Goal: Task Accomplishment & Management: Complete application form

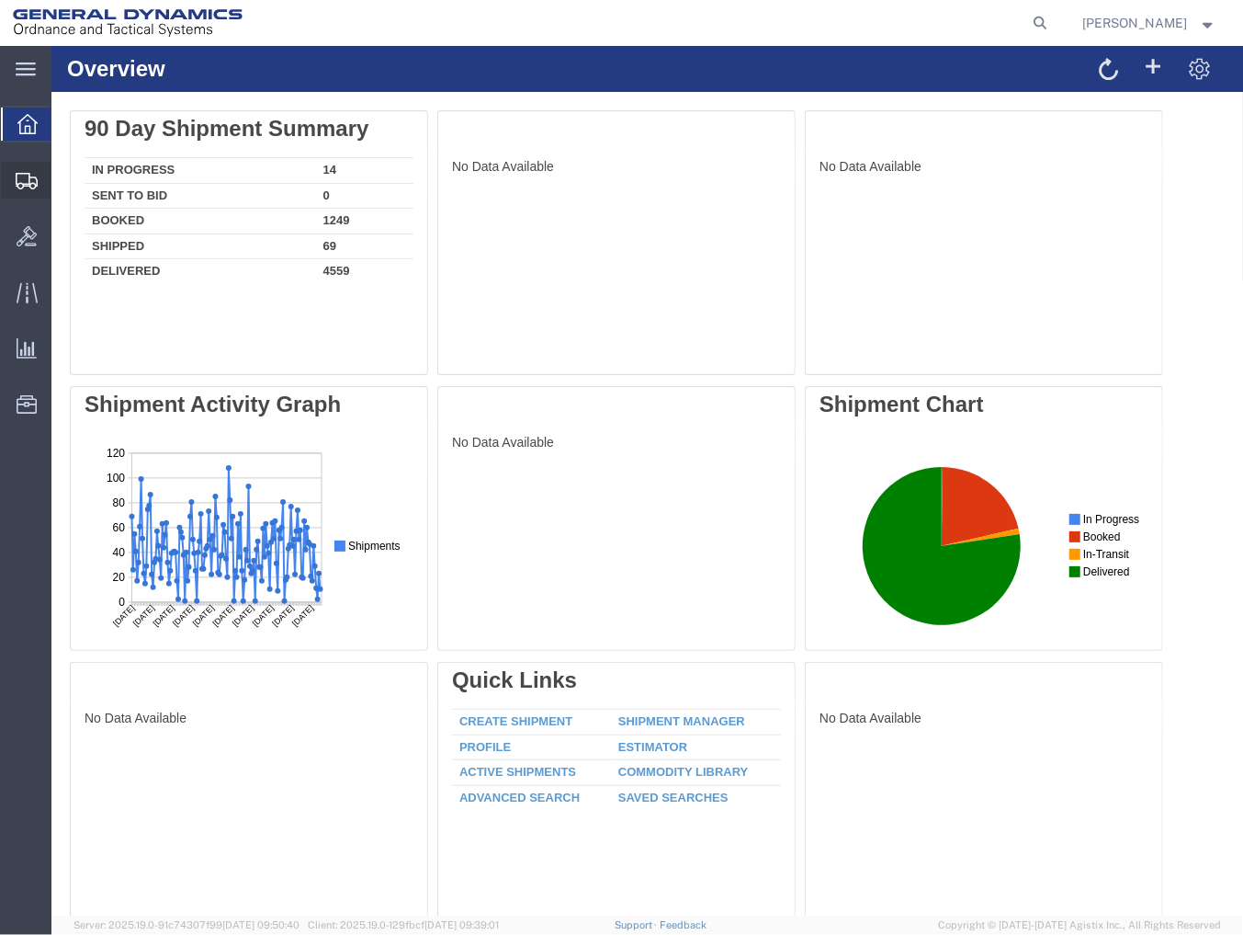
click at [0, 0] on span "Shipment Manager" at bounding box center [0, 0] width 0 height 0
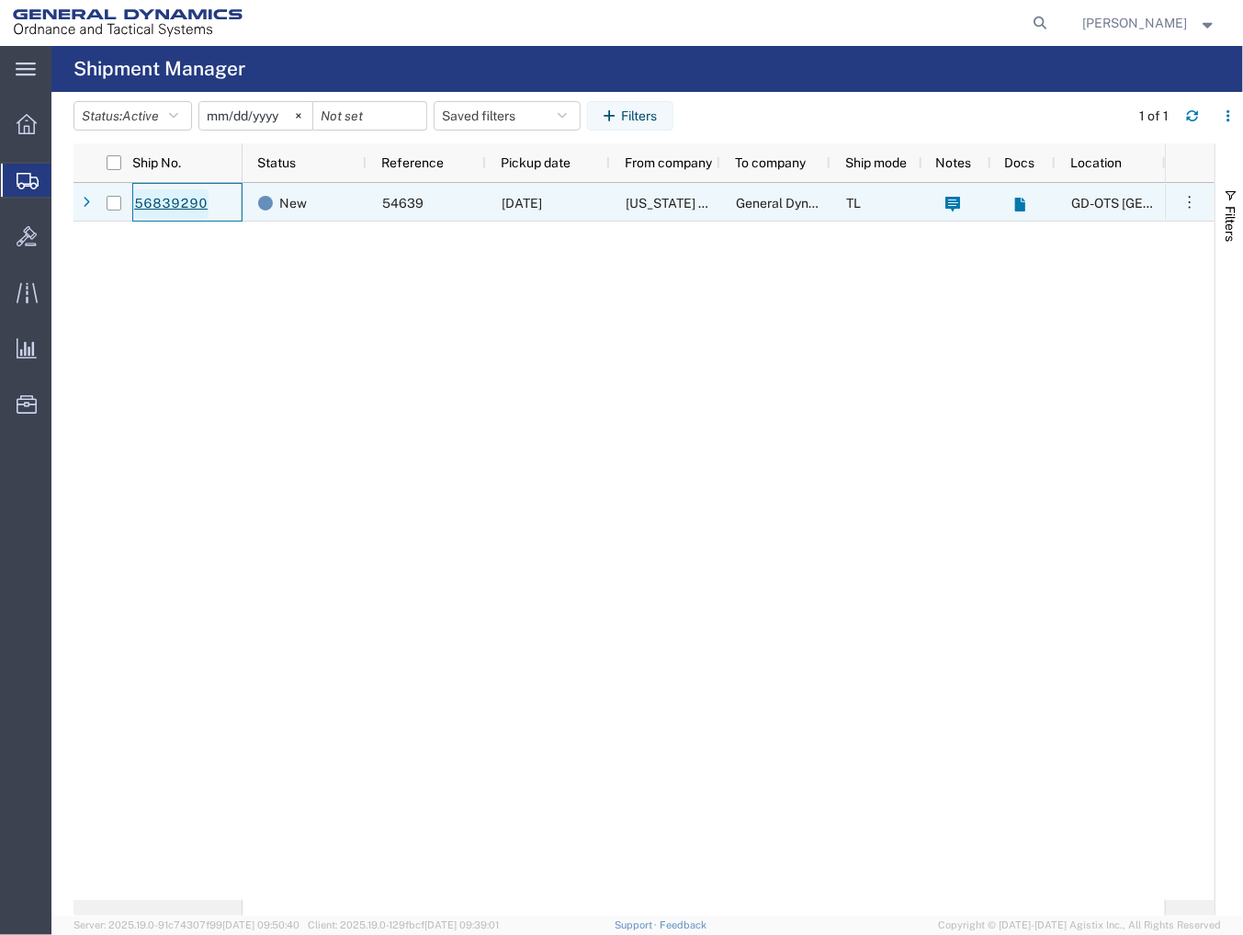
click at [147, 198] on link "56839290" at bounding box center [170, 203] width 75 height 29
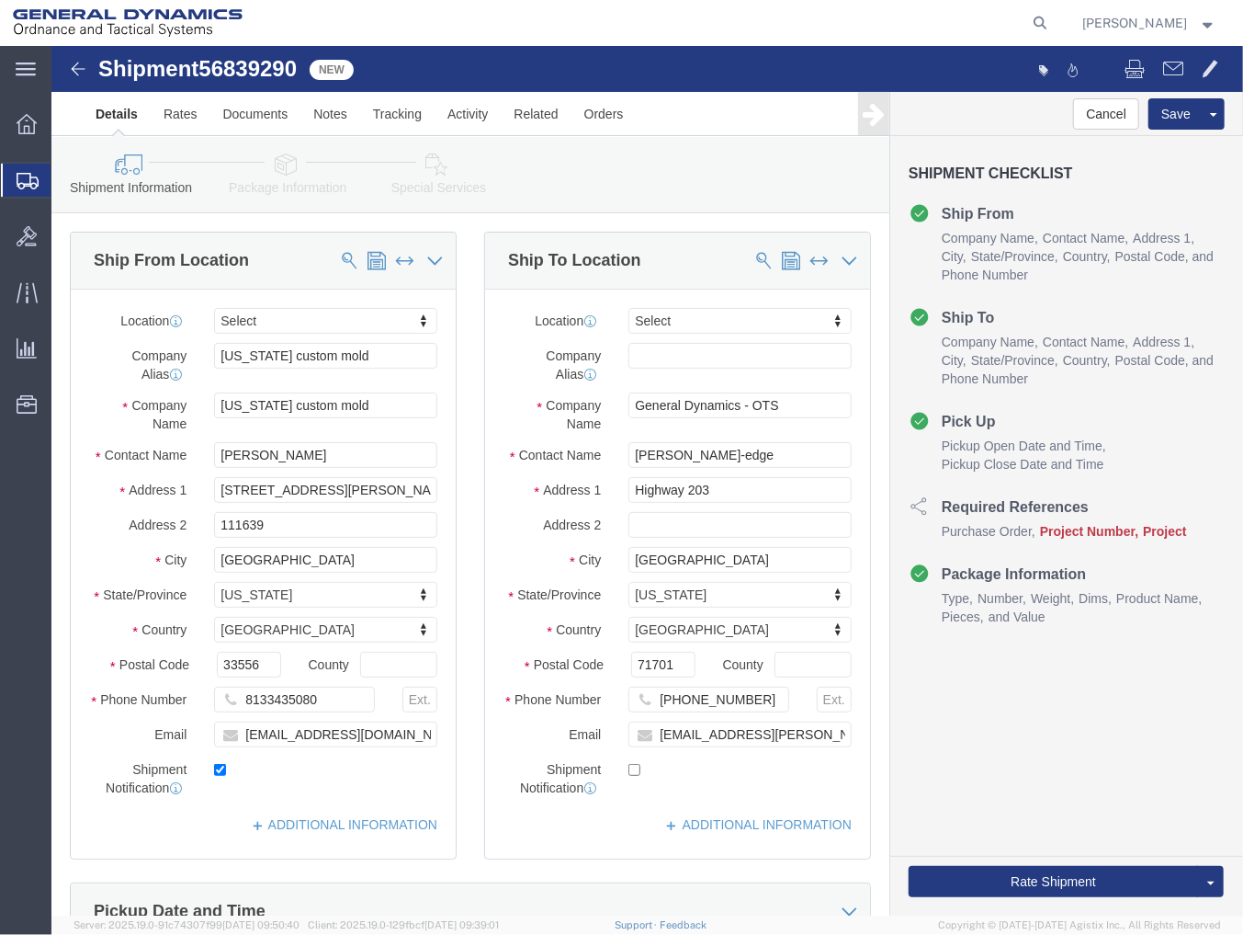
select select
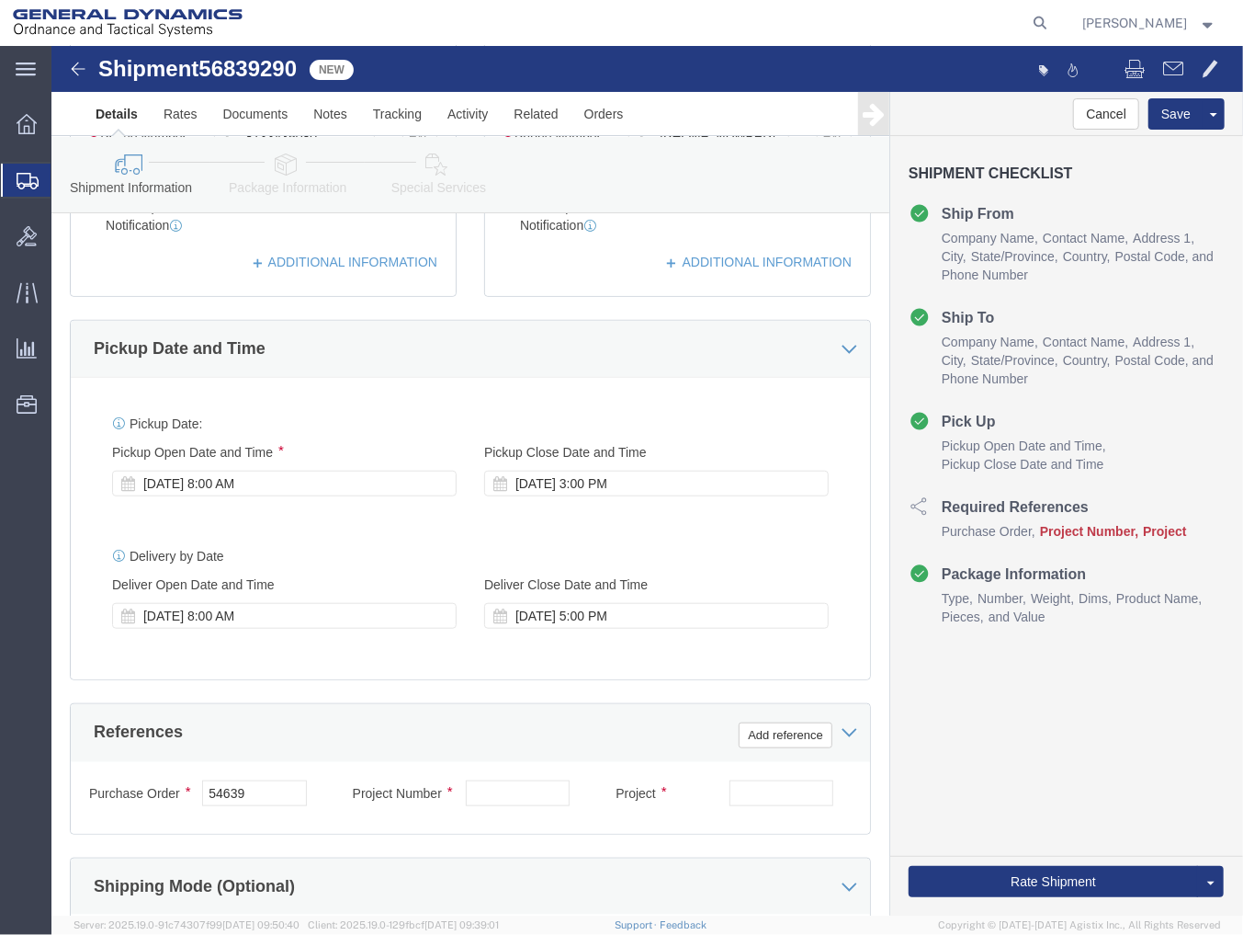
scroll to position [816, 0]
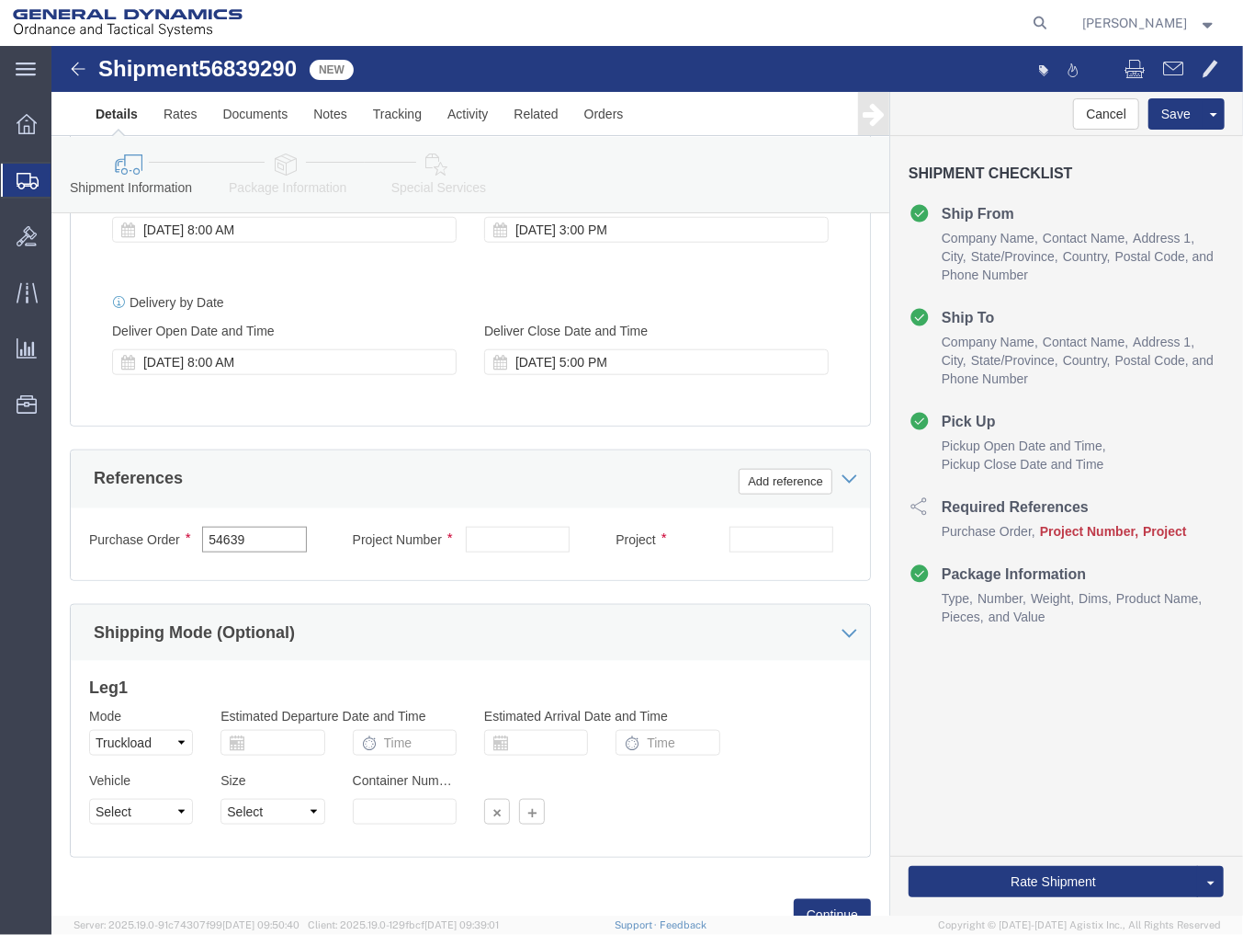
drag, startPoint x: 209, startPoint y: 489, endPoint x: 87, endPoint y: 488, distance: 121.3
click div "Purchase Order 54639"
click input "text"
paste input "40100235"
type input "40100235"
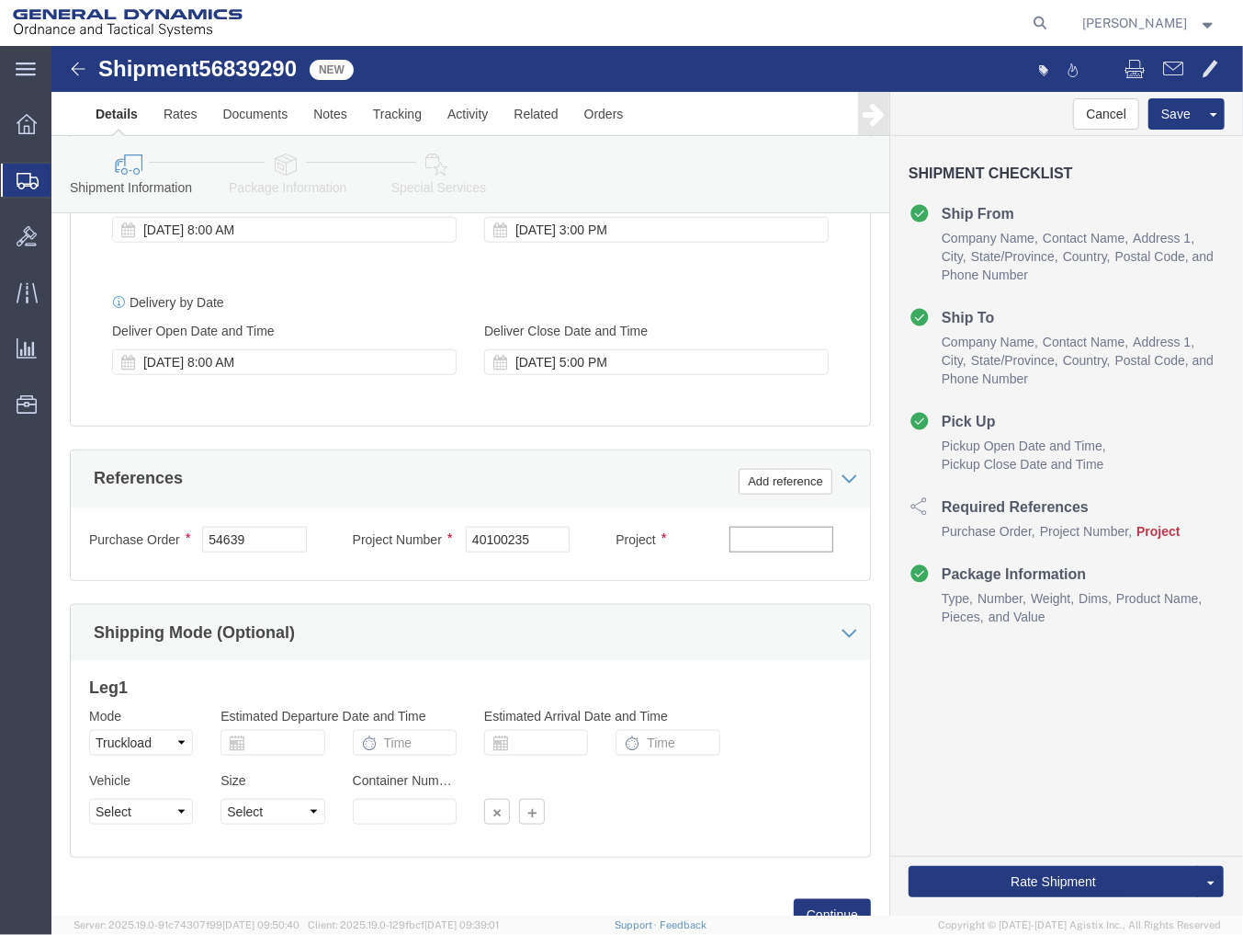
click input "text"
paste input "MACS DO 5 M231-M232A2"
type input "MACS DO 5 M231-M232A2"
click select "Select 1-Ton (PSS) 10 Wheel 10 Yard Dump Truck 20 Yard Dump Truck Bobtail Botto…"
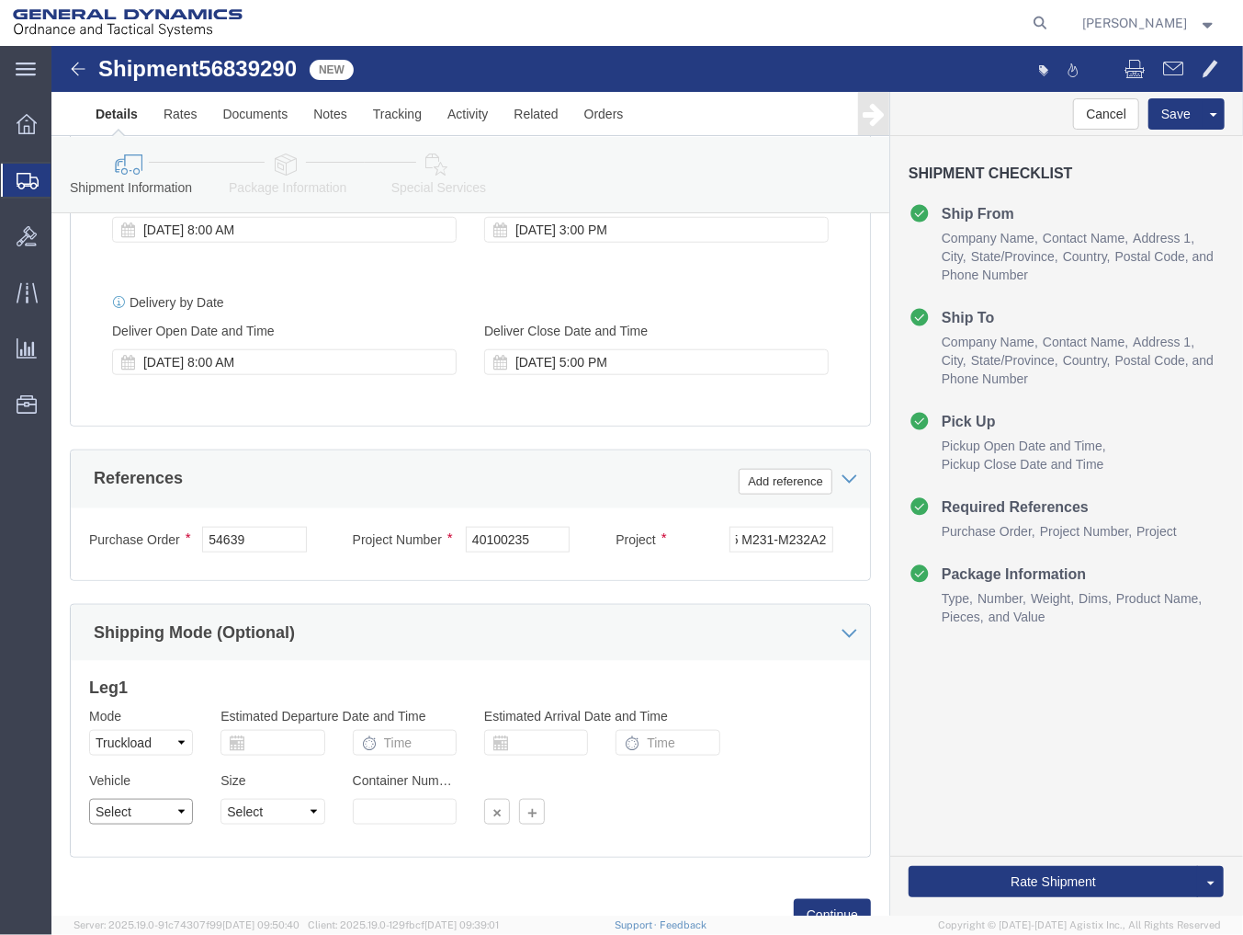
scroll to position [0, 0]
select select "BXVN"
click select "Select 1-Ton (PSS) 10 Wheel 10 Yard Dump Truck 20 Yard Dump Truck Bobtail Botto…"
click select "Select 28 Feet 53 Feet 20 Feet 40 Feet 35 Feet 48 Feet"
select select "53FT"
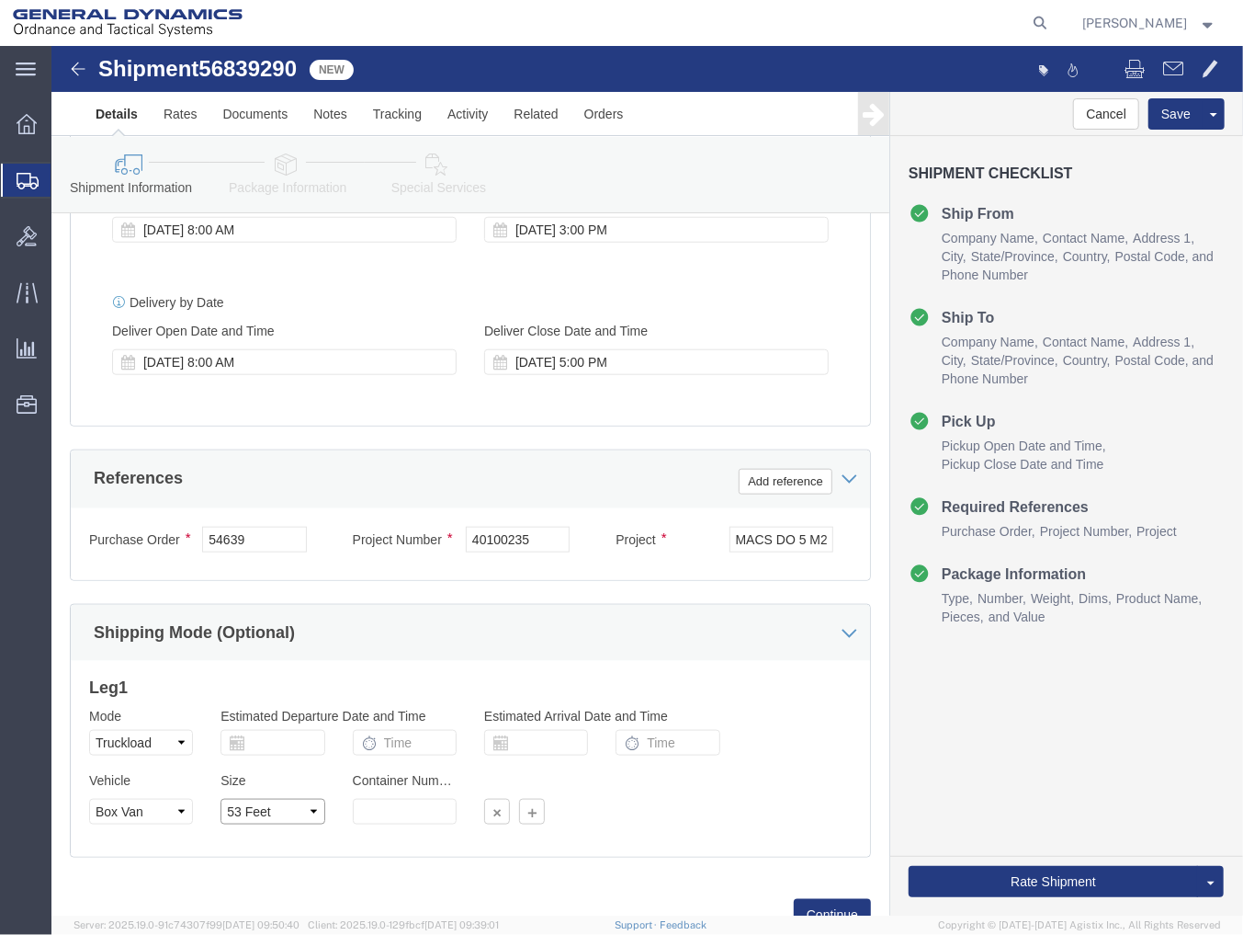
click select "Select 28 Feet 53 Feet 20 Feet 40 Feet 35 Feet 48 Feet"
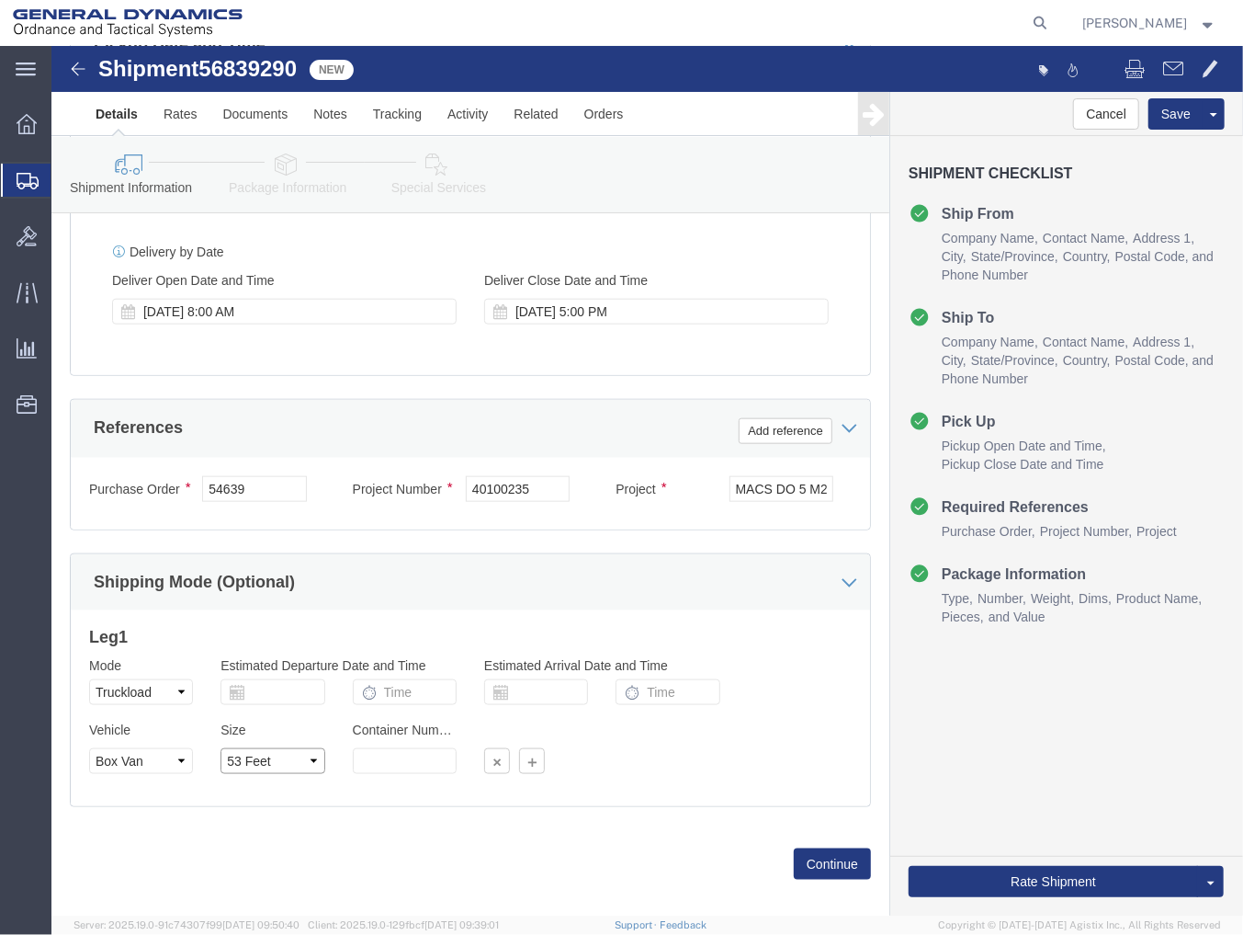
scroll to position [892, 0]
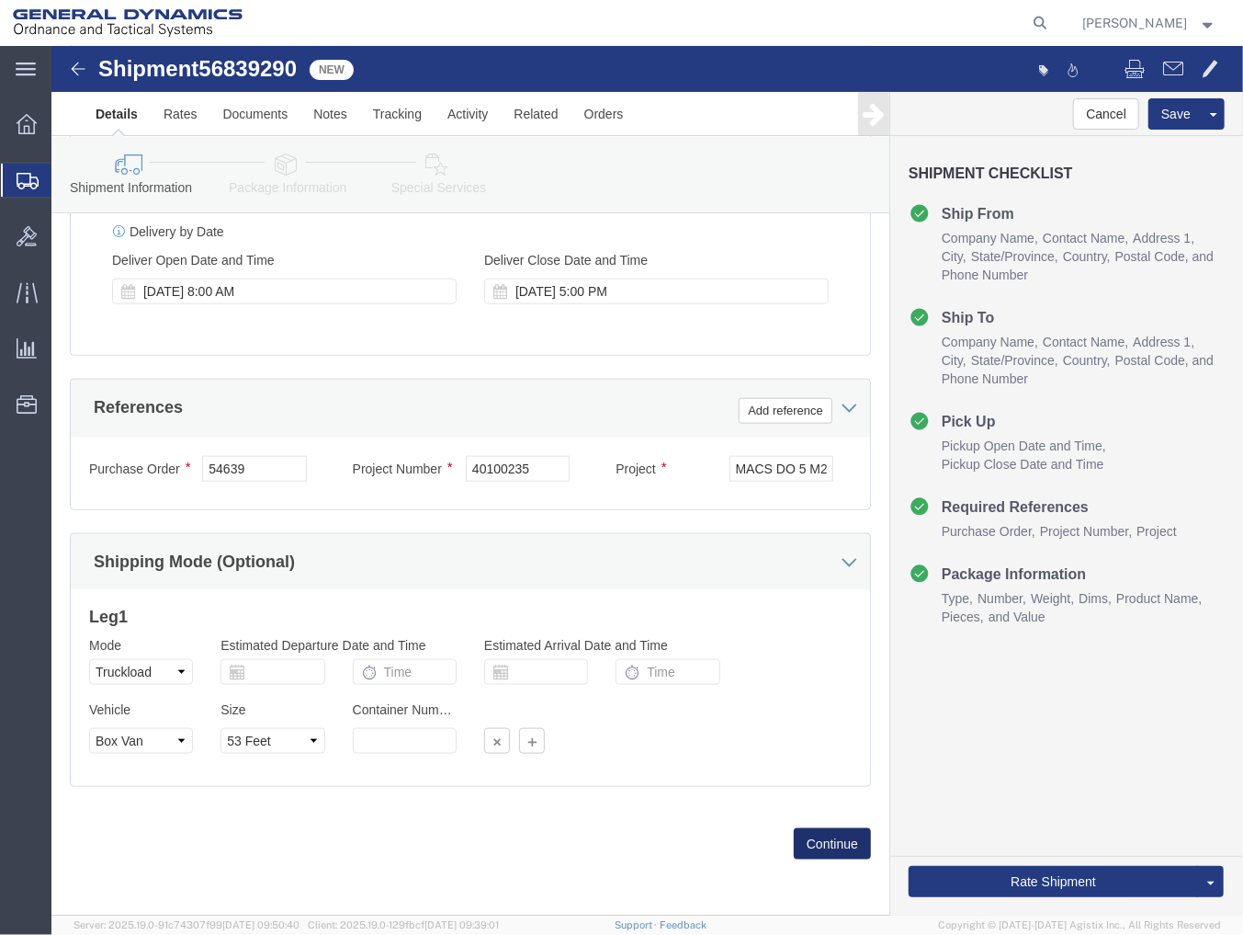
click button "Continue"
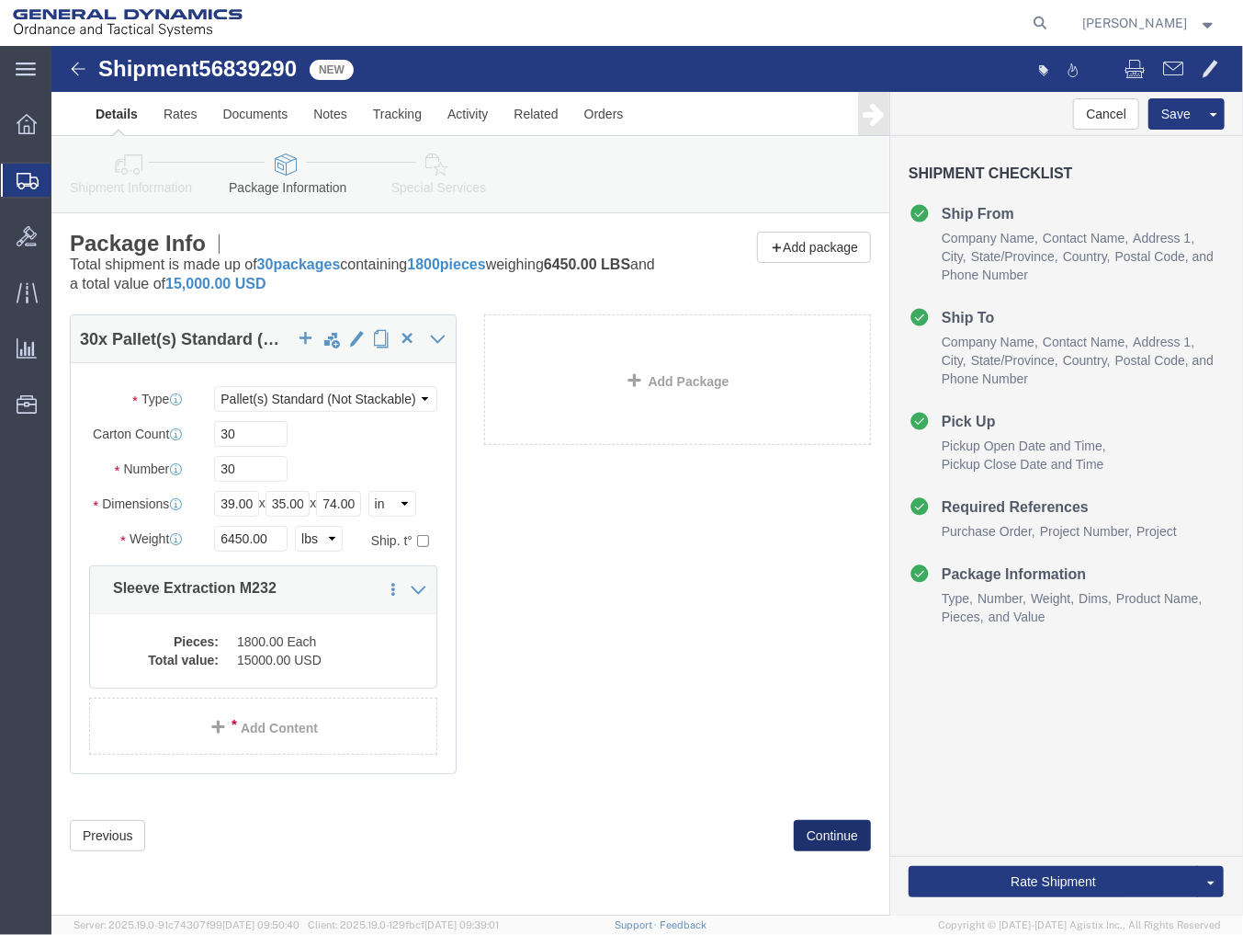
click button "Continue"
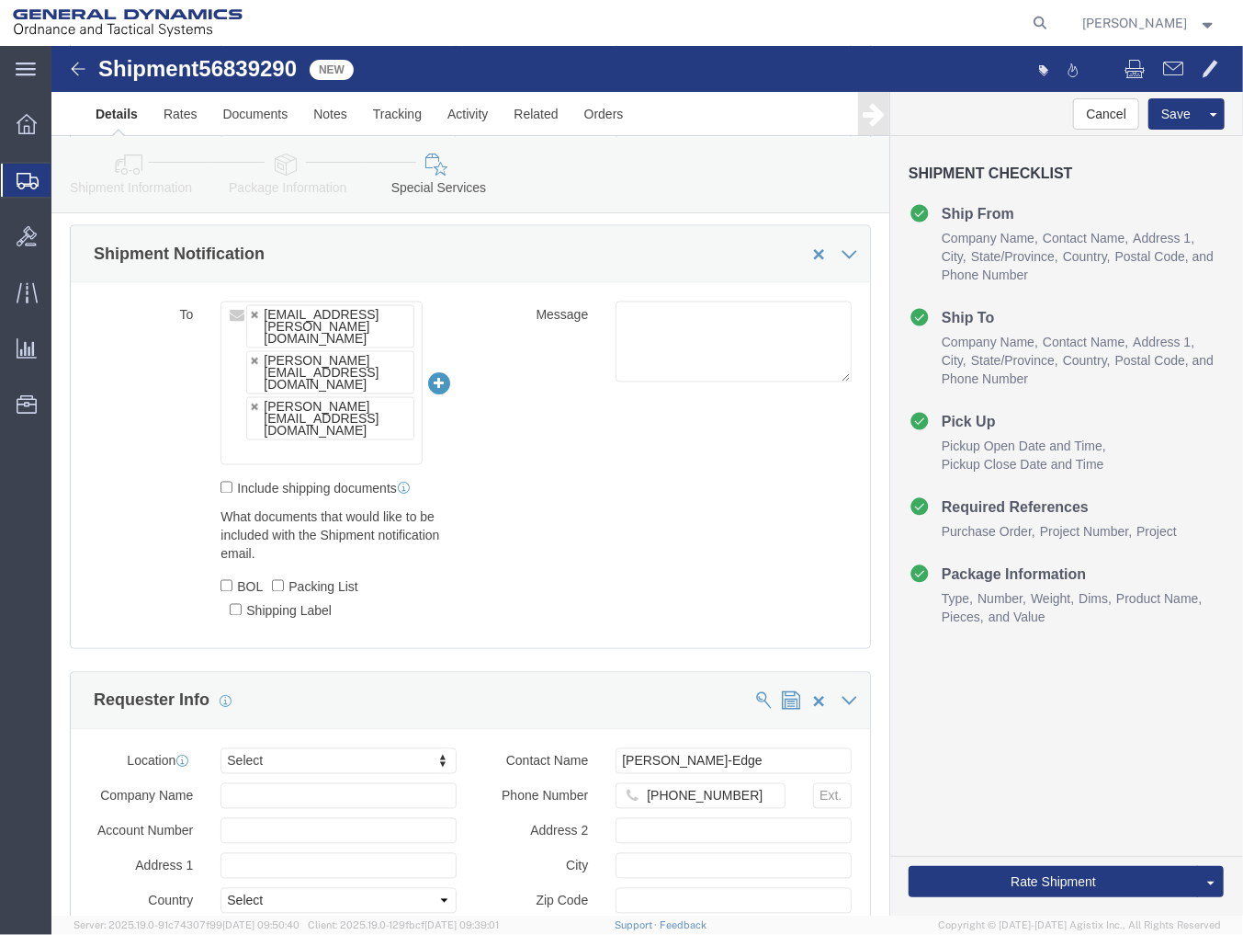
scroll to position [1940, 0]
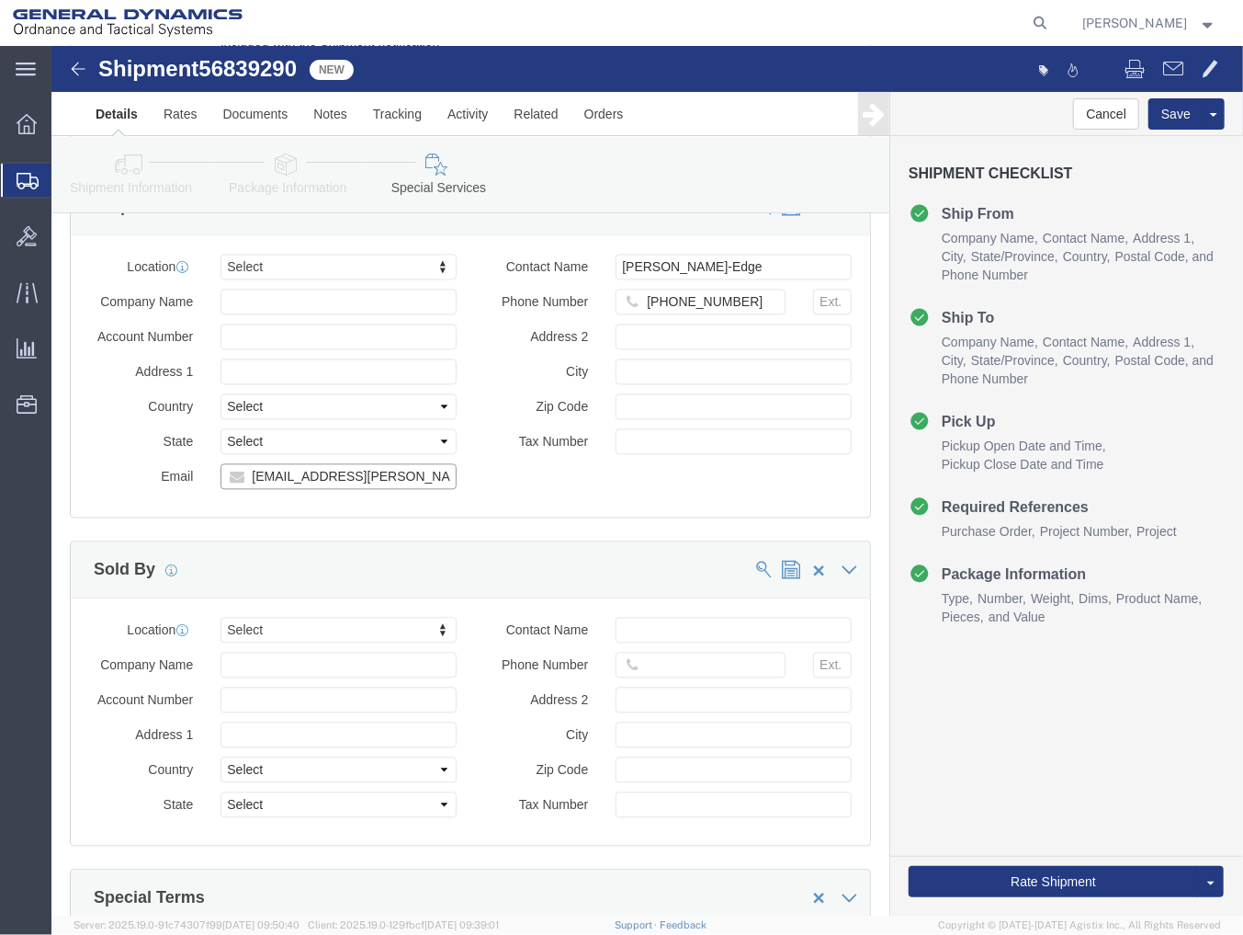
drag, startPoint x: 373, startPoint y: 444, endPoint x: 87, endPoint y: 444, distance: 285.8
click div "Email [EMAIL_ADDRESS][PERSON_NAME][DOMAIN_NAME], [PERSON_NAME][DOMAIN_NAME][EMA…"
drag, startPoint x: 375, startPoint y: 437, endPoint x: 103, endPoint y: 435, distance: 272.0
click div "Email [EMAIL_ADDRESS][PERSON_NAME][DOMAIN_NAME], [PERSON_NAME][DOMAIN_NAME][EMA…"
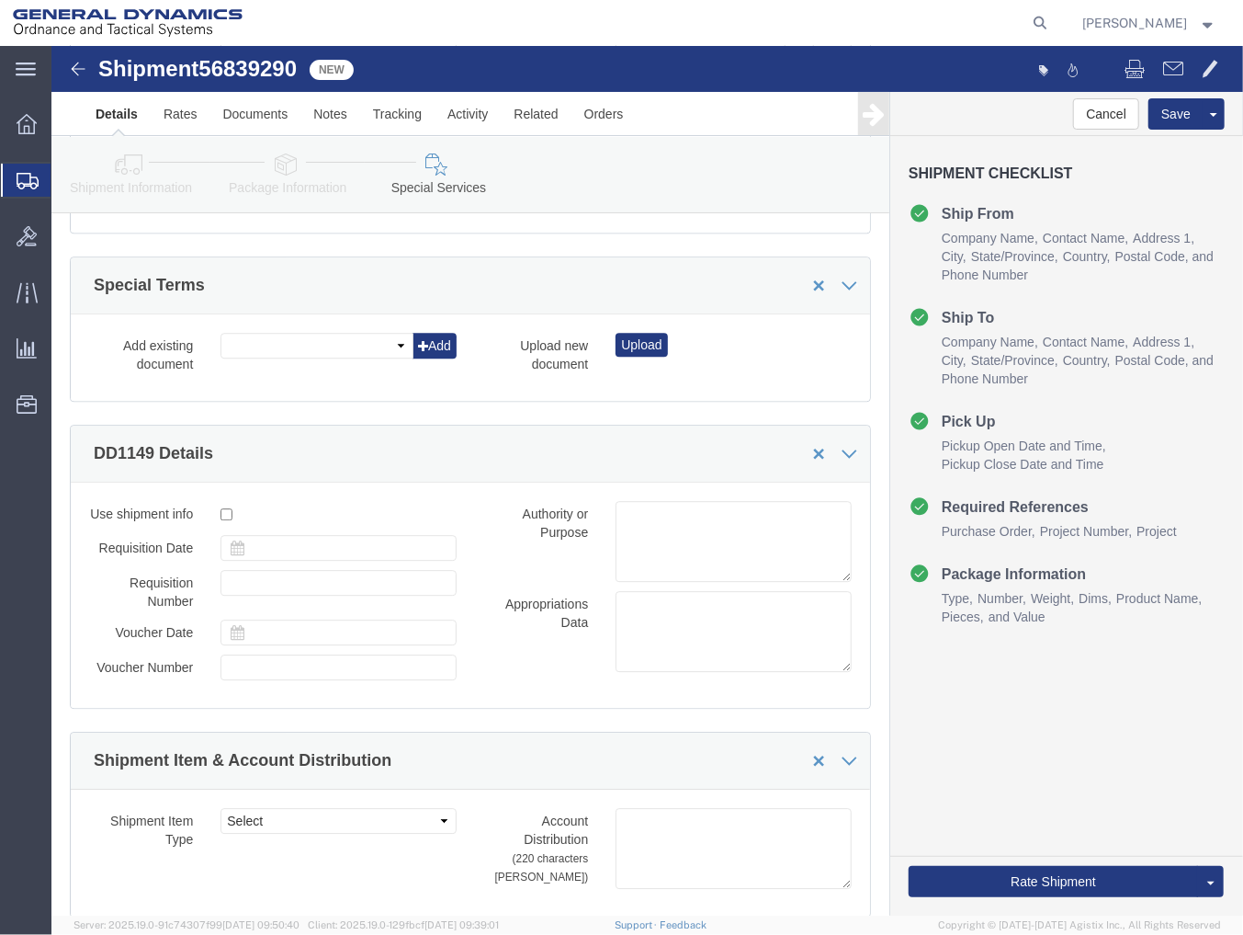
scroll to position [2961, 0]
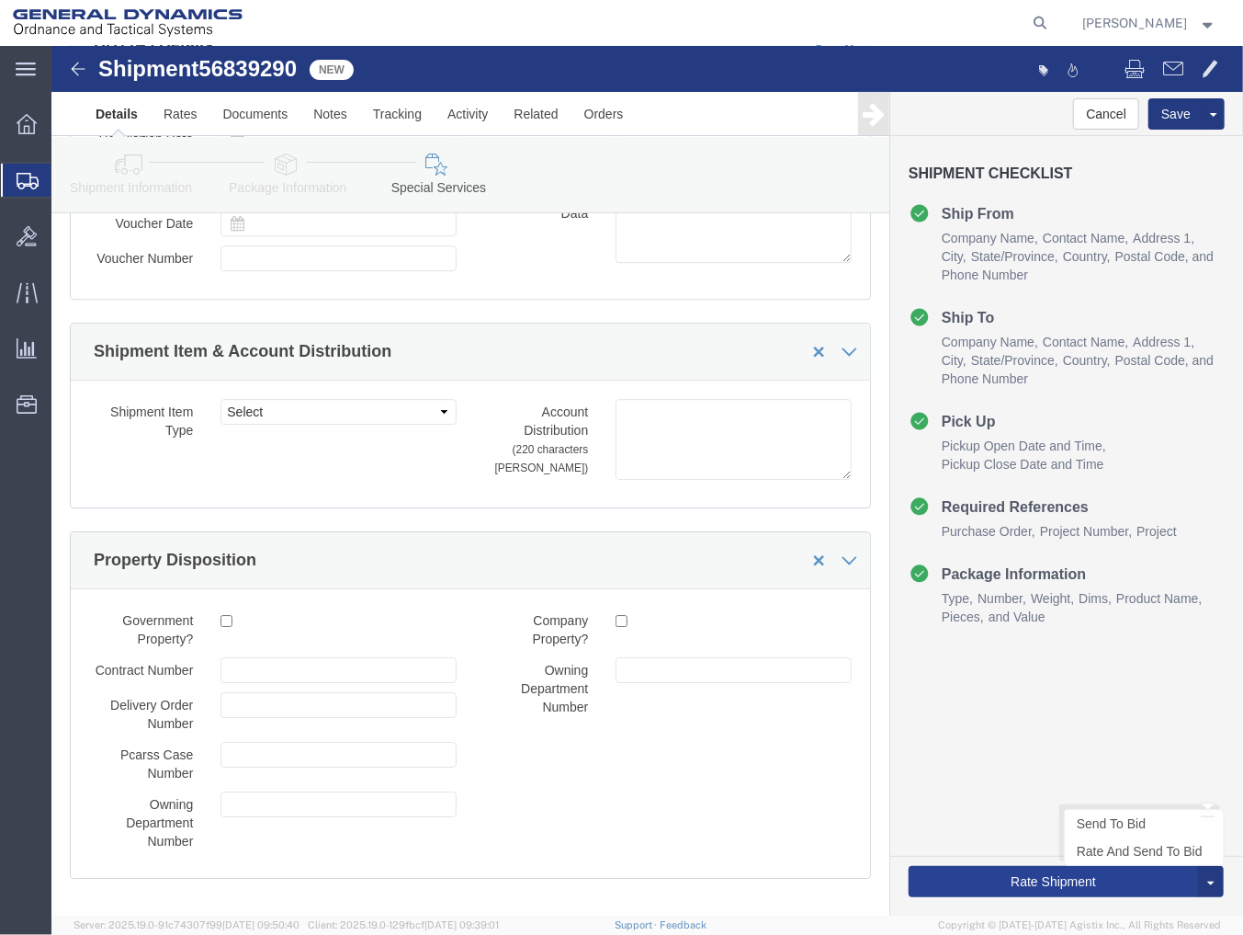
type input "[PERSON_NAME][EMAIL_ADDRESS][DOMAIN_NAME]"
click button "Rate Shipment"
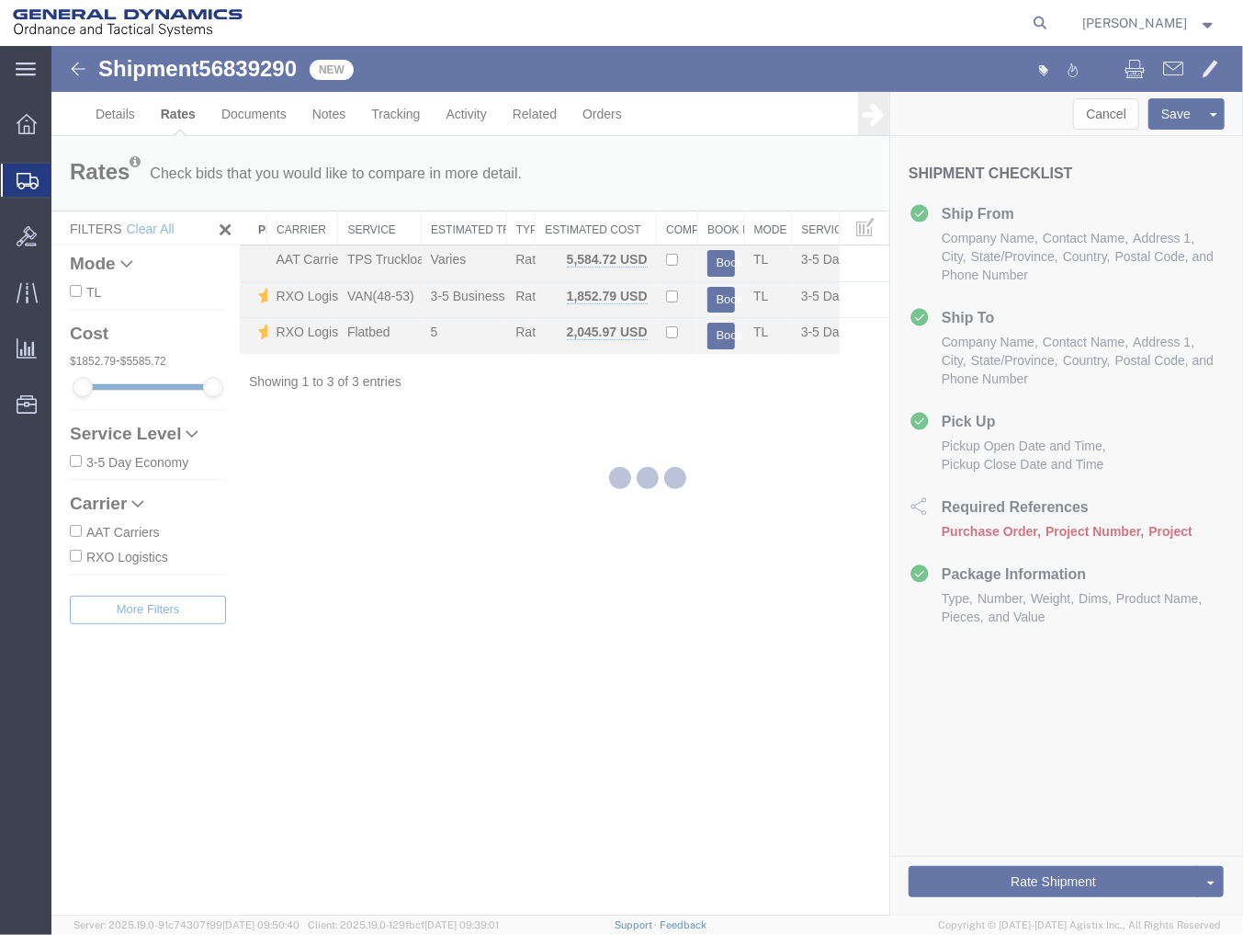
scroll to position [0, 0]
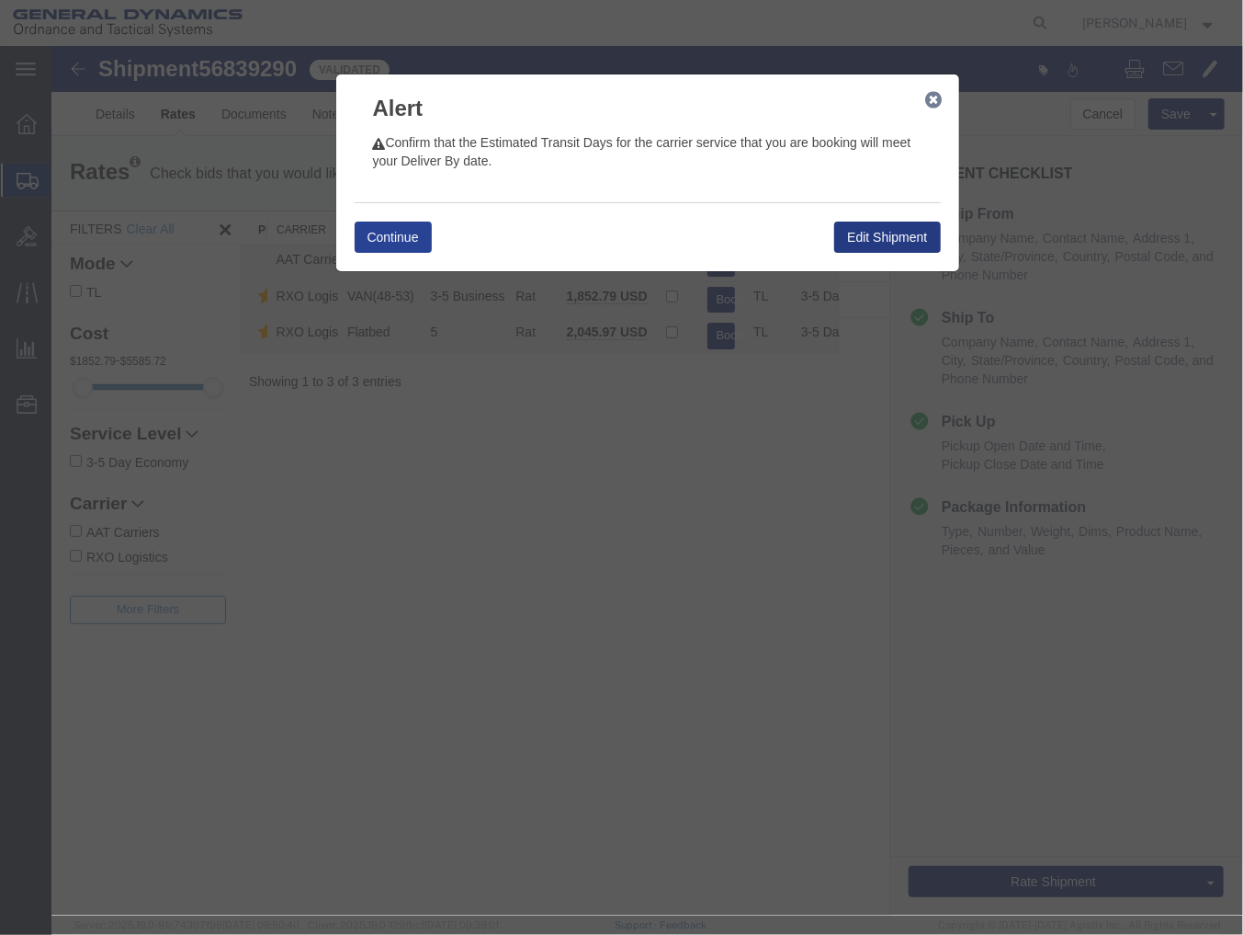
click at [381, 222] on div "Continue Edit Shipment" at bounding box center [647, 235] width 586 height 69
click at [380, 232] on button "Continue" at bounding box center [392, 236] width 77 height 31
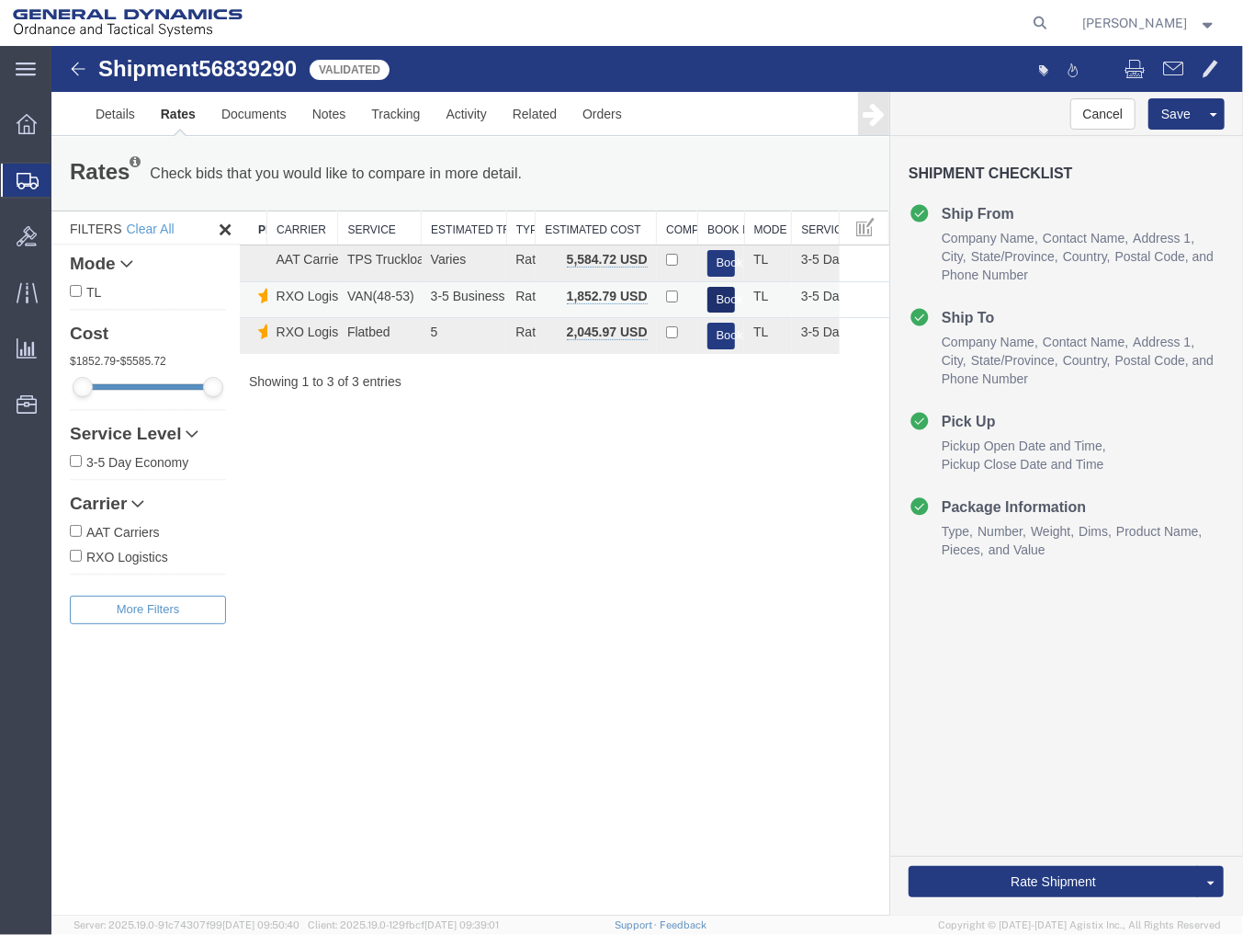
click at [714, 298] on button "Book" at bounding box center [721, 299] width 28 height 27
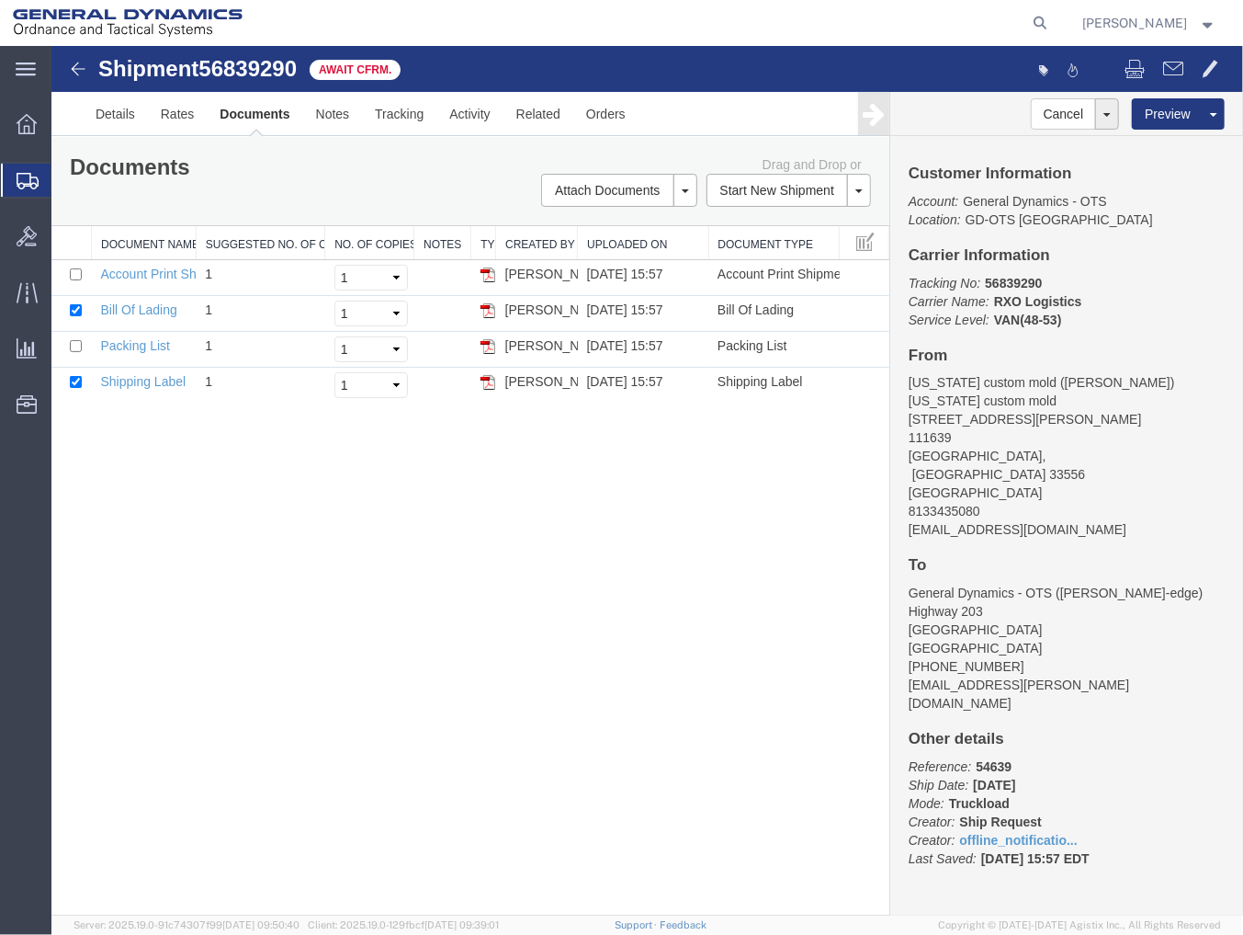
click at [0, 0] on span "Shipment Manager" at bounding box center [0, 0] width 0 height 0
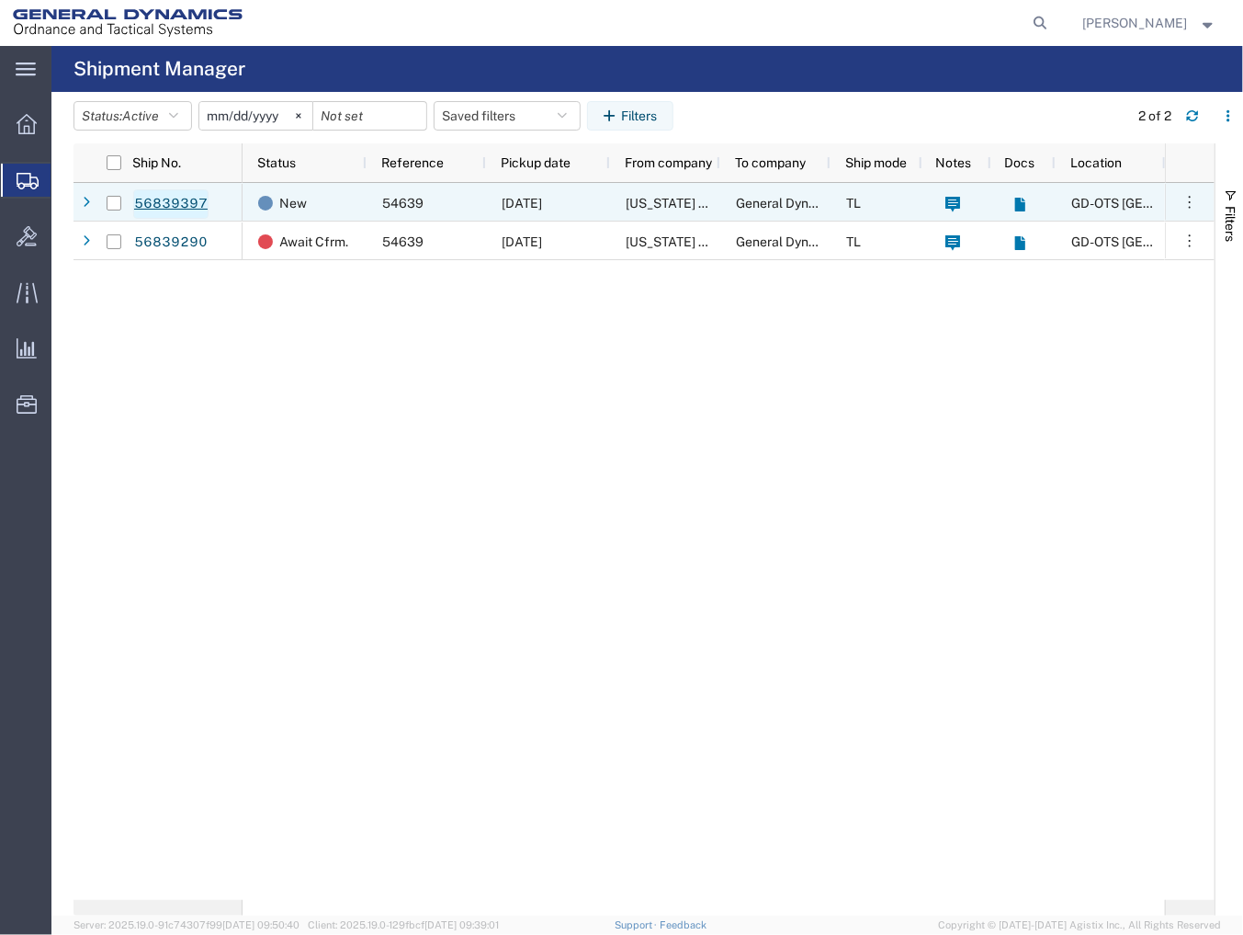
click at [172, 194] on link "56839397" at bounding box center [170, 203] width 75 height 29
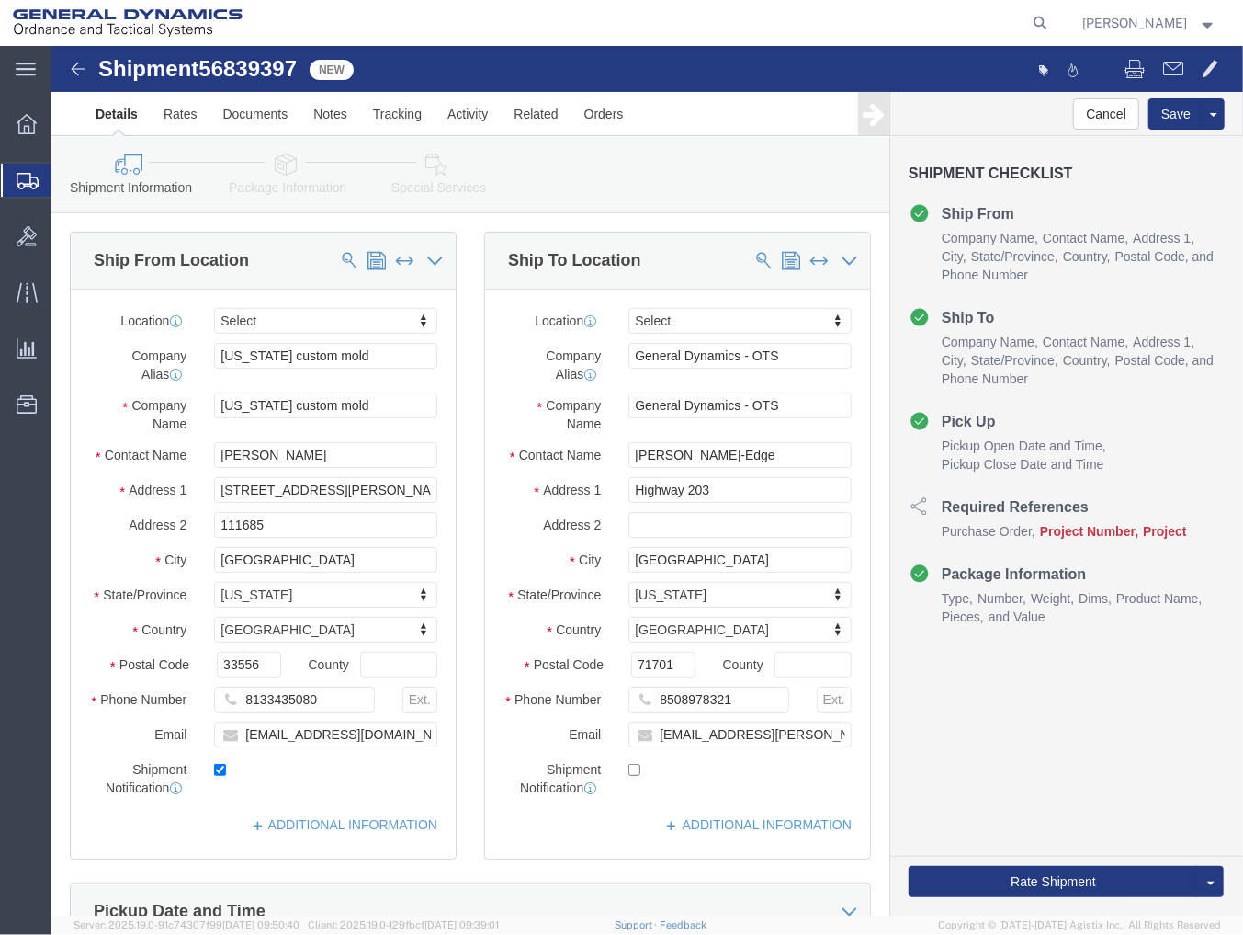
select select
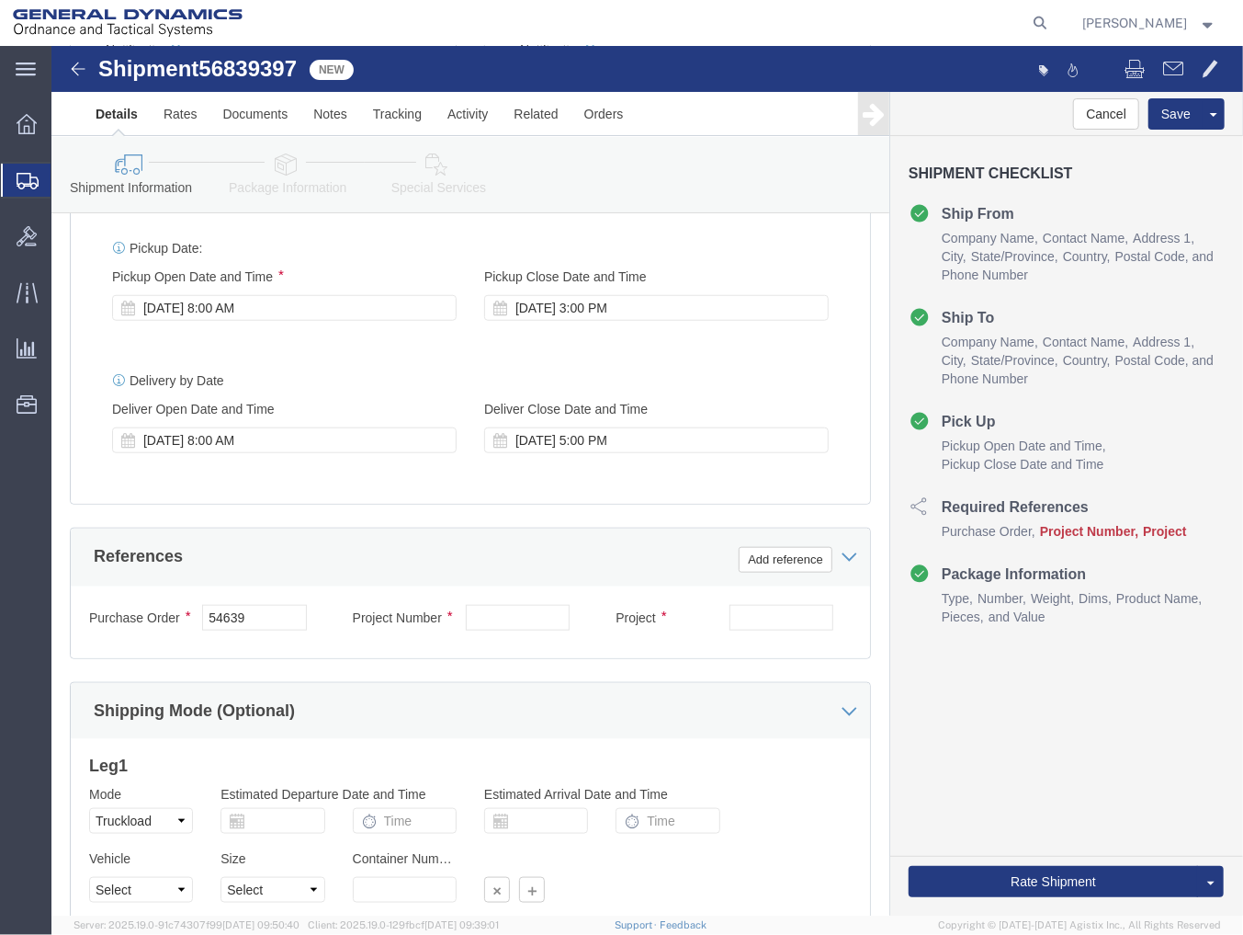
scroll to position [892, 0]
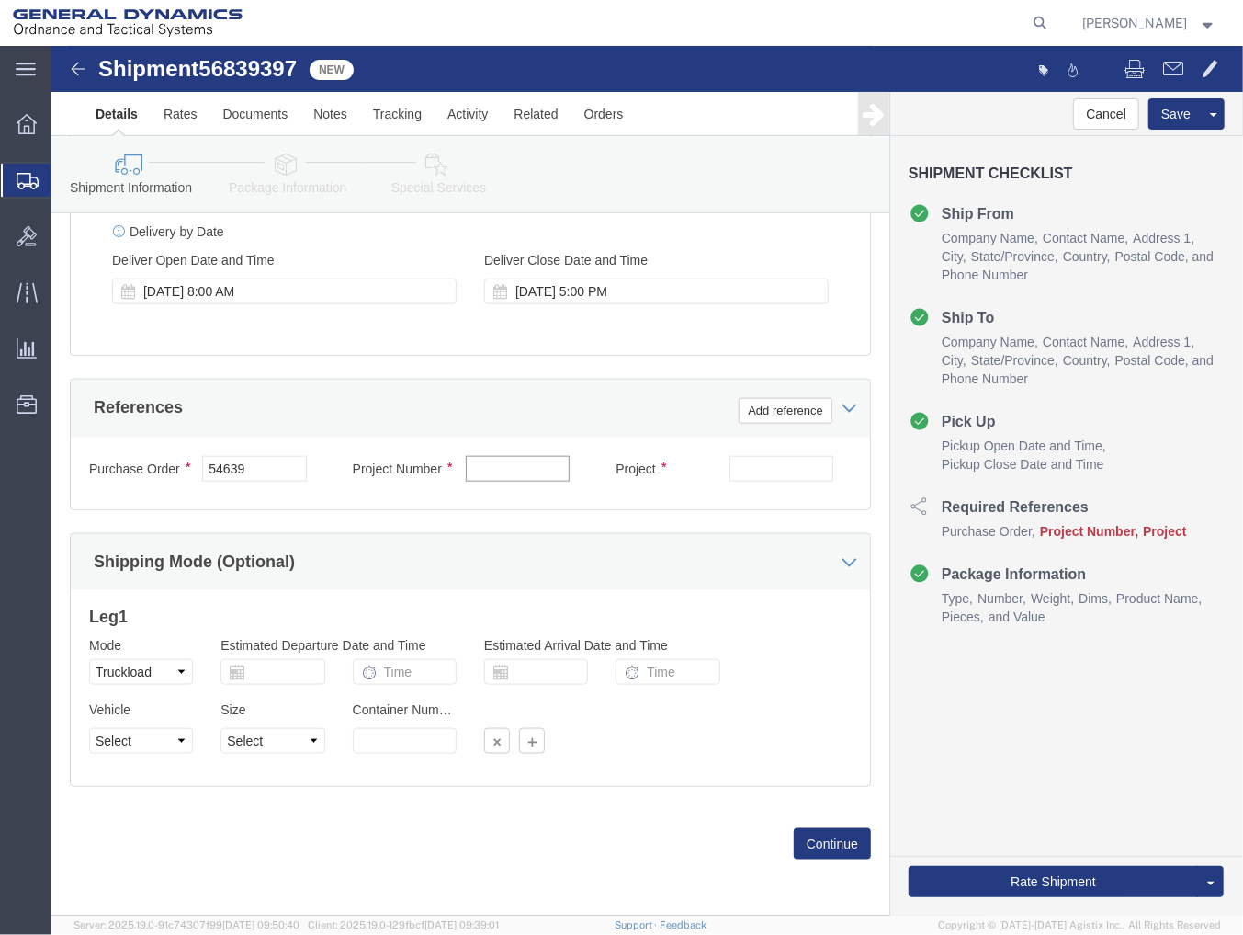
click input "text"
paste input "40100235"
type input "40100235"
click div "Purchase Order 54639 Project Number 40100235 Project Select Account Type Activi…"
click input "text"
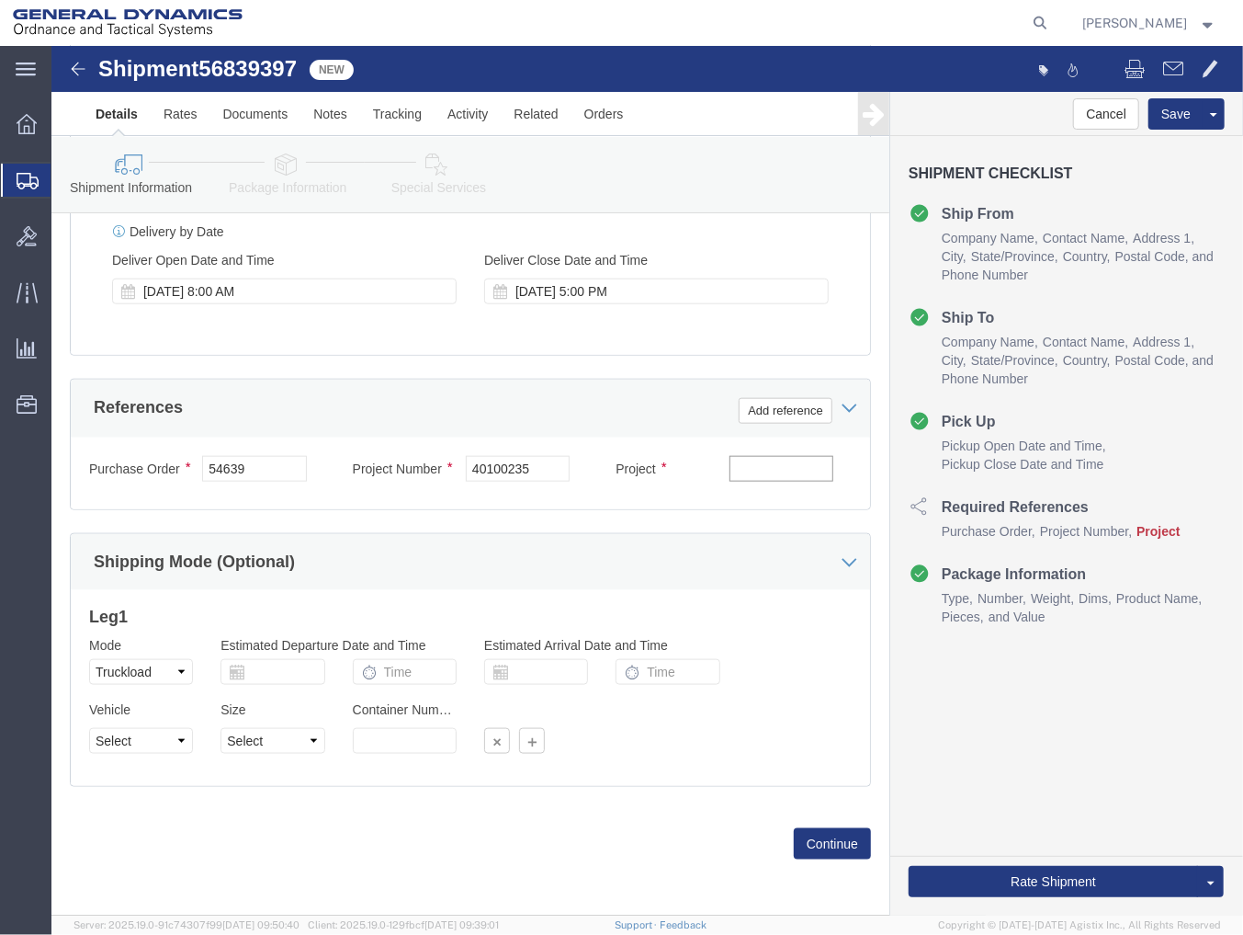
paste input "MACS DO 5 M231-M232A2"
type input "MACS DO 5 M231-M232A2"
click select "Select 1-Ton (PSS) 10 Wheel 10 Yard Dump Truck 20 Yard Dump Truck Bobtail Botto…"
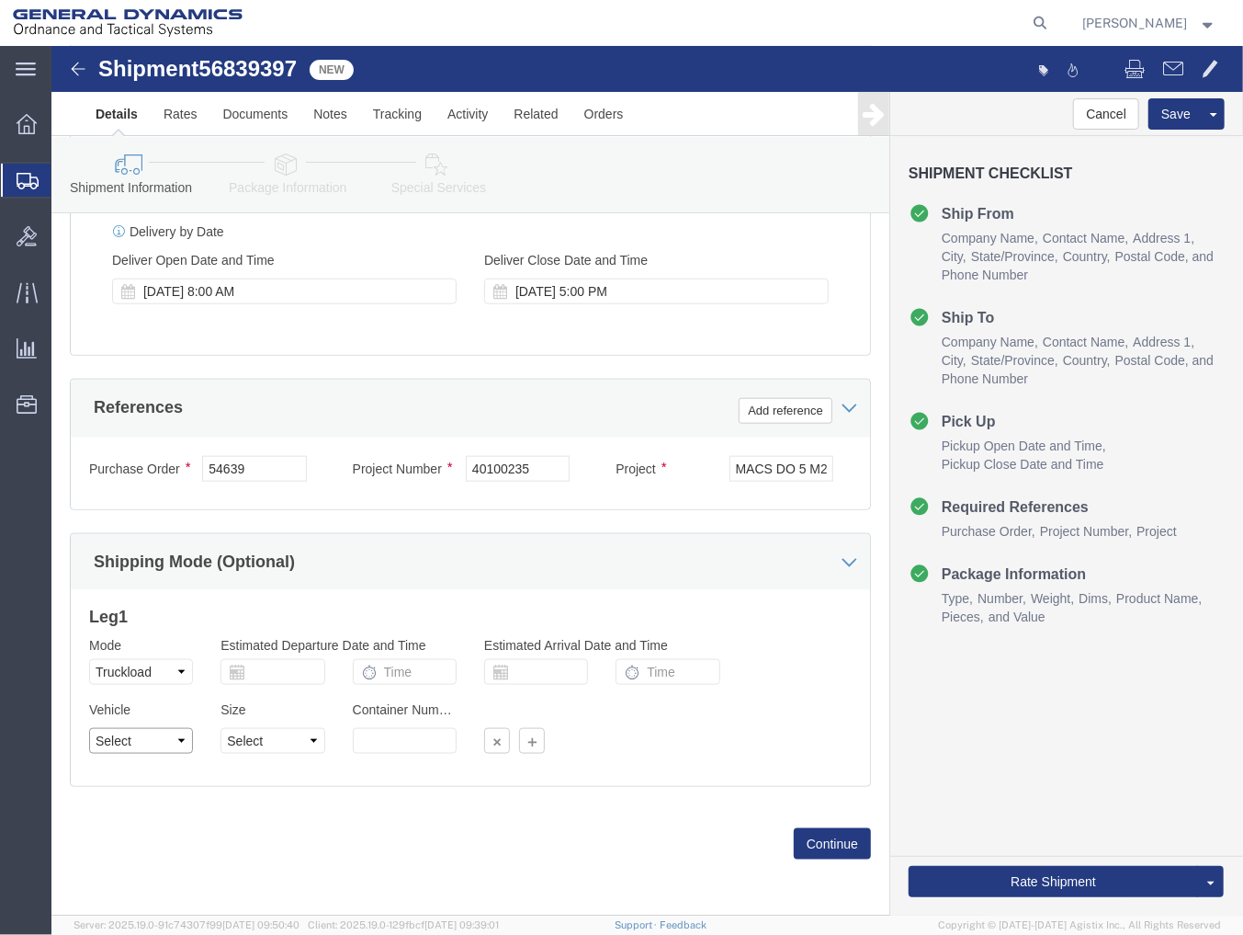
select select "BXVN"
click select "Select 1-Ton (PSS) 10 Wheel 10 Yard Dump Truck 20 Yard Dump Truck Bobtail Botto…"
click select "Select 28 Feet 53 Feet 20 Feet 40 Feet 35 Feet 48 Feet"
select select "53FT"
click select "Select 28 Feet 53 Feet 20 Feet 40 Feet 35 Feet 48 Feet"
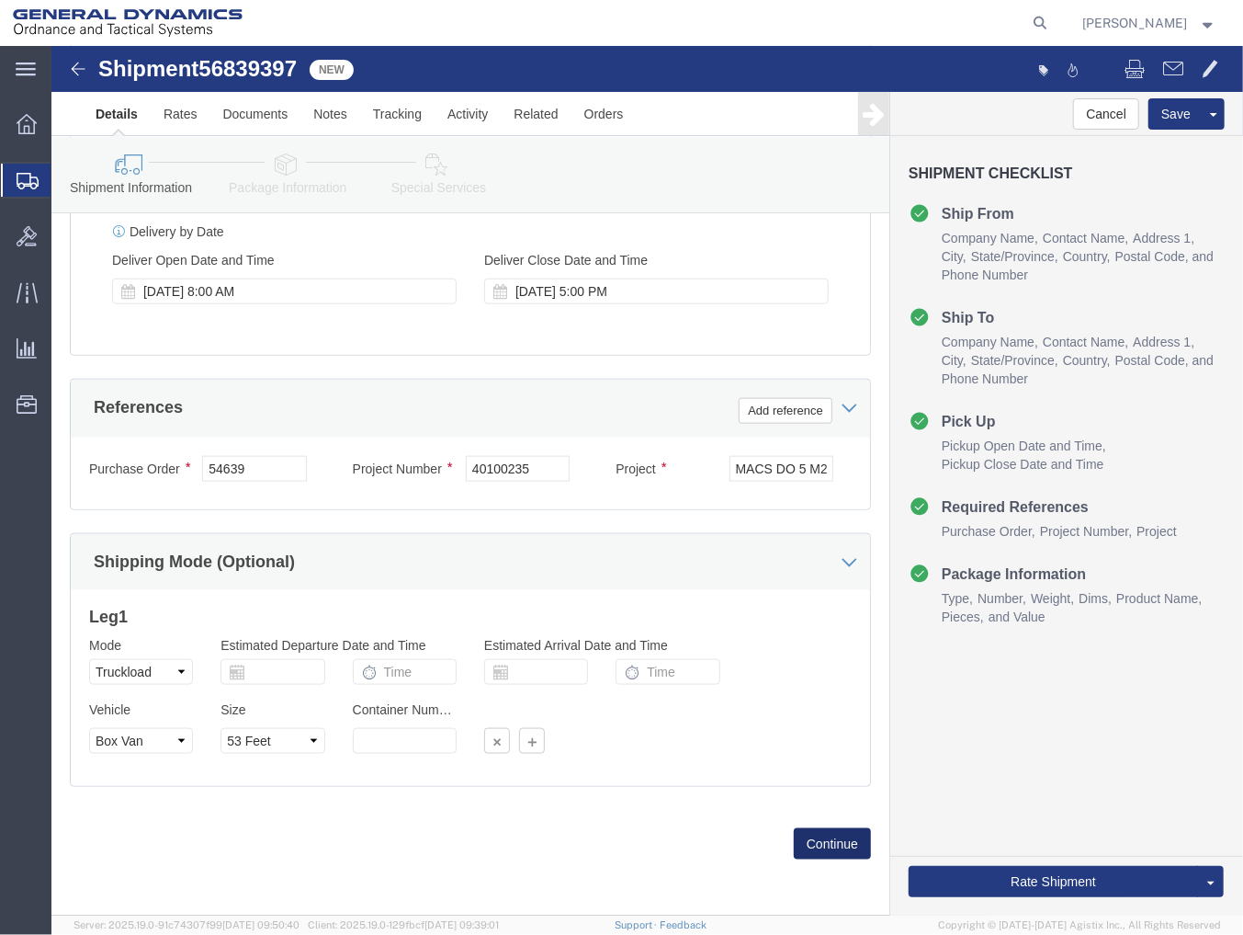
click button "Continue"
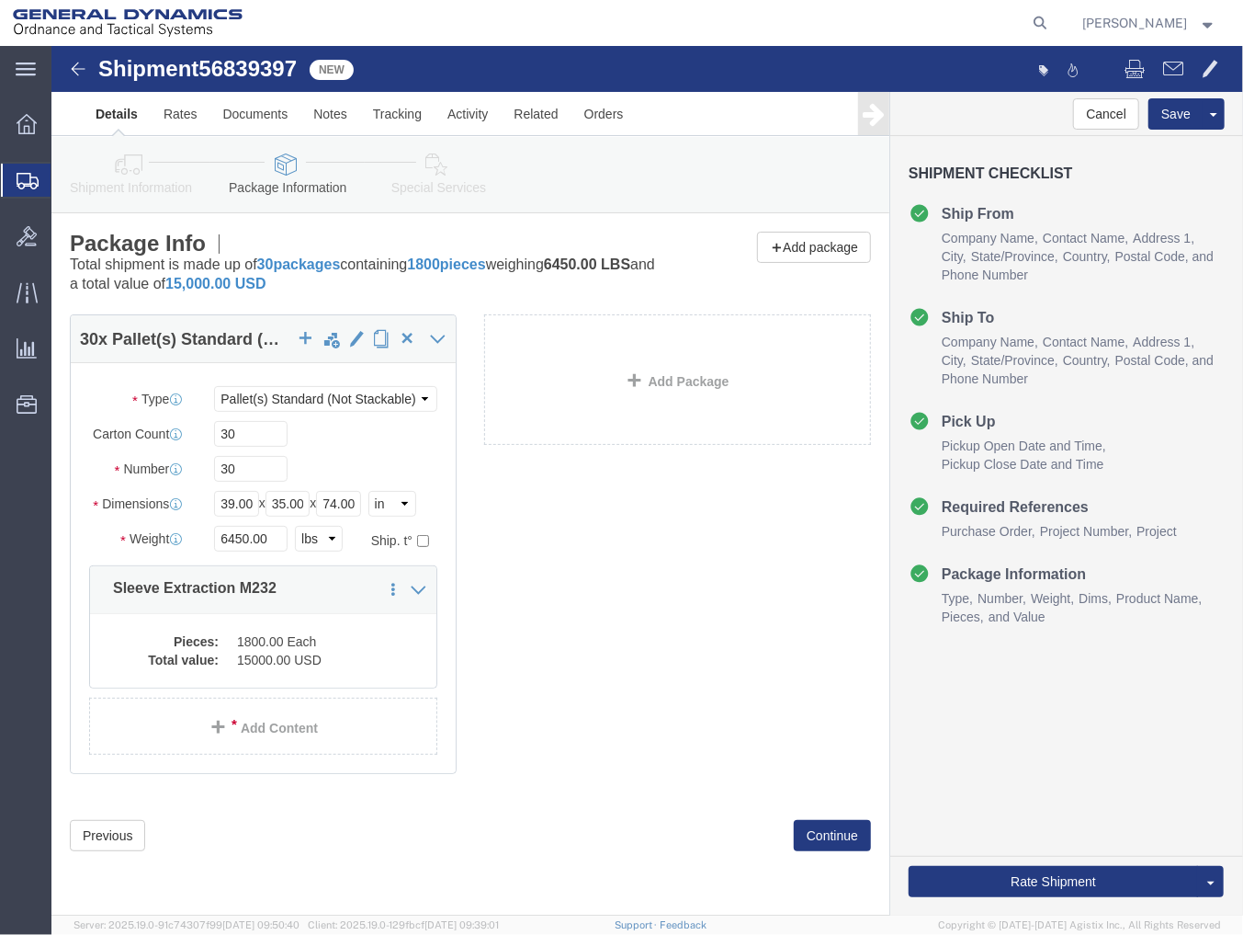
click div "Previous Continue"
click button "Continue"
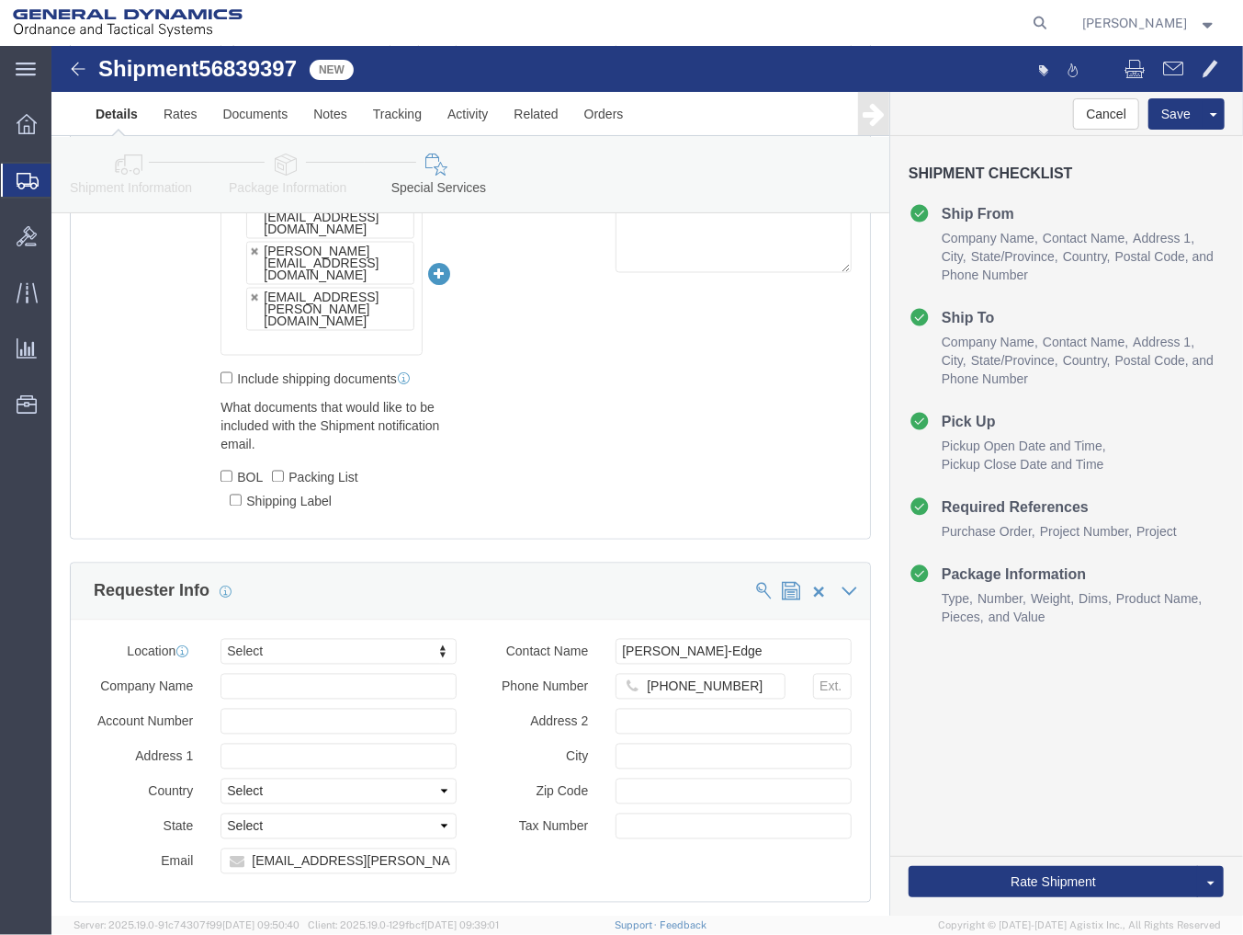
scroll to position [1735, 0]
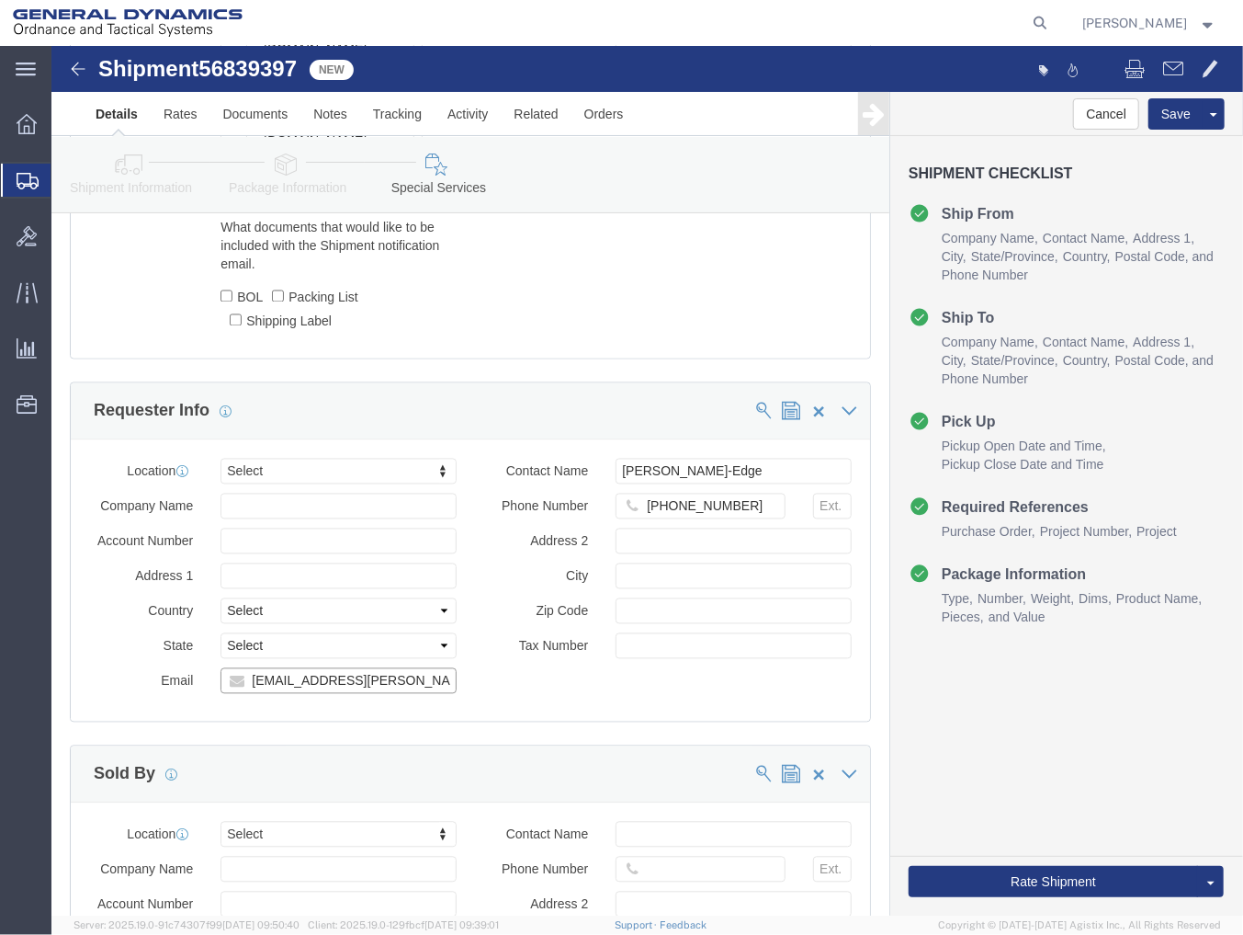
drag, startPoint x: 371, startPoint y: 644, endPoint x: 78, endPoint y: 647, distance: 293.2
click div "Email [EMAIL_ADDRESS][PERSON_NAME][DOMAIN_NAME], [PERSON_NAME][DOMAIN_NAME][EMA…"
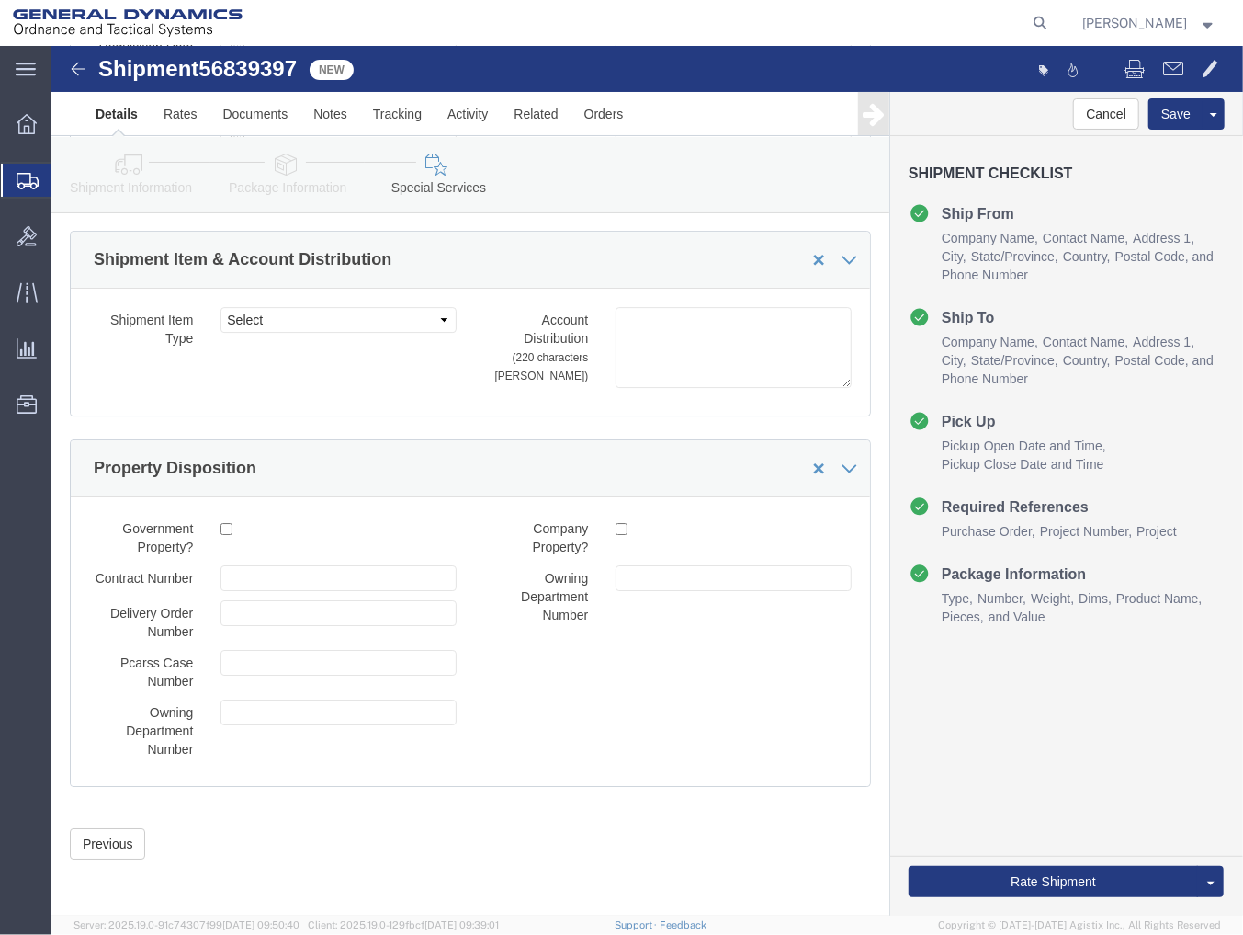
scroll to position [3081, 0]
type input "[PERSON_NAME][EMAIL_ADDRESS][DOMAIN_NAME]"
click button "Rate Shipment"
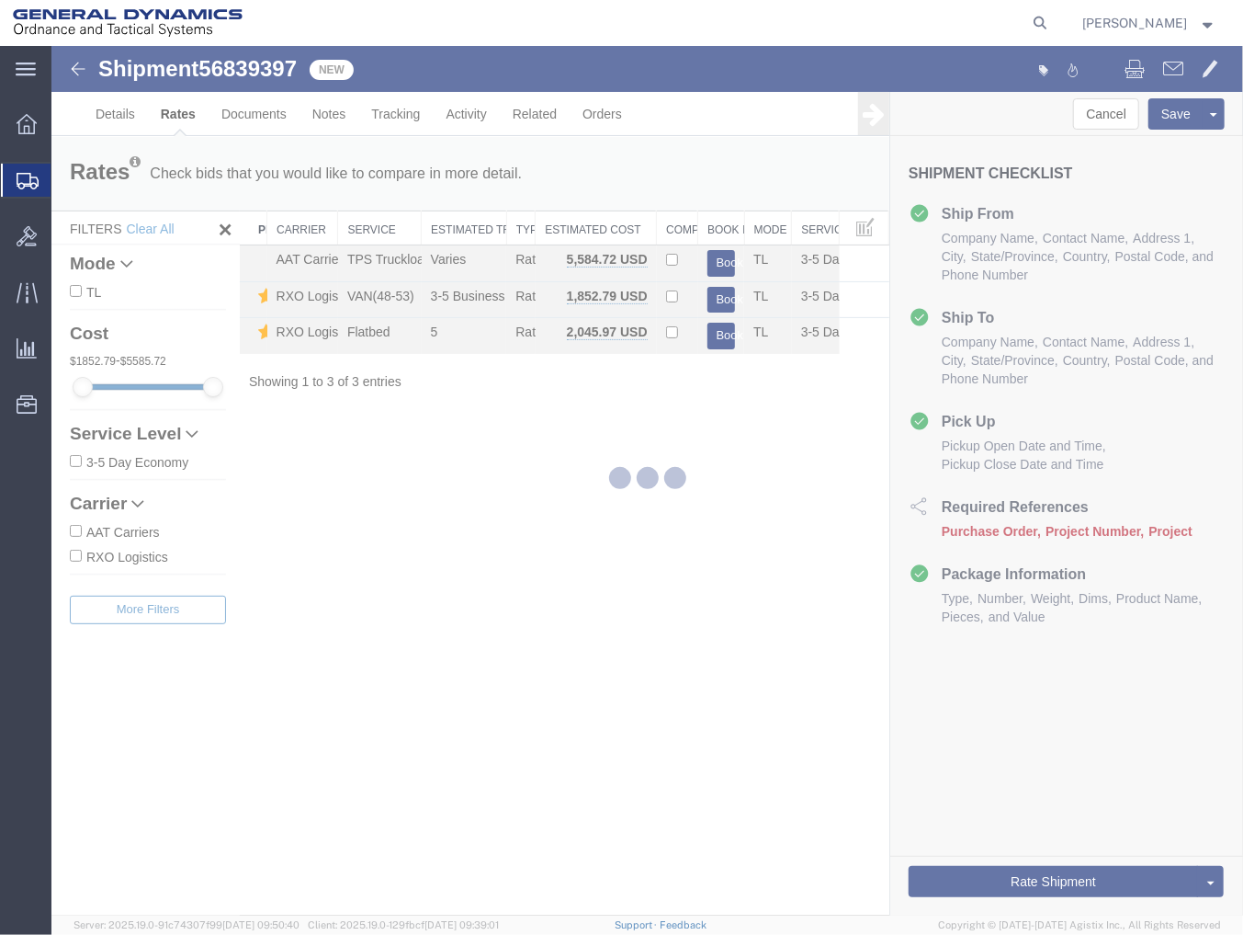
scroll to position [0, 0]
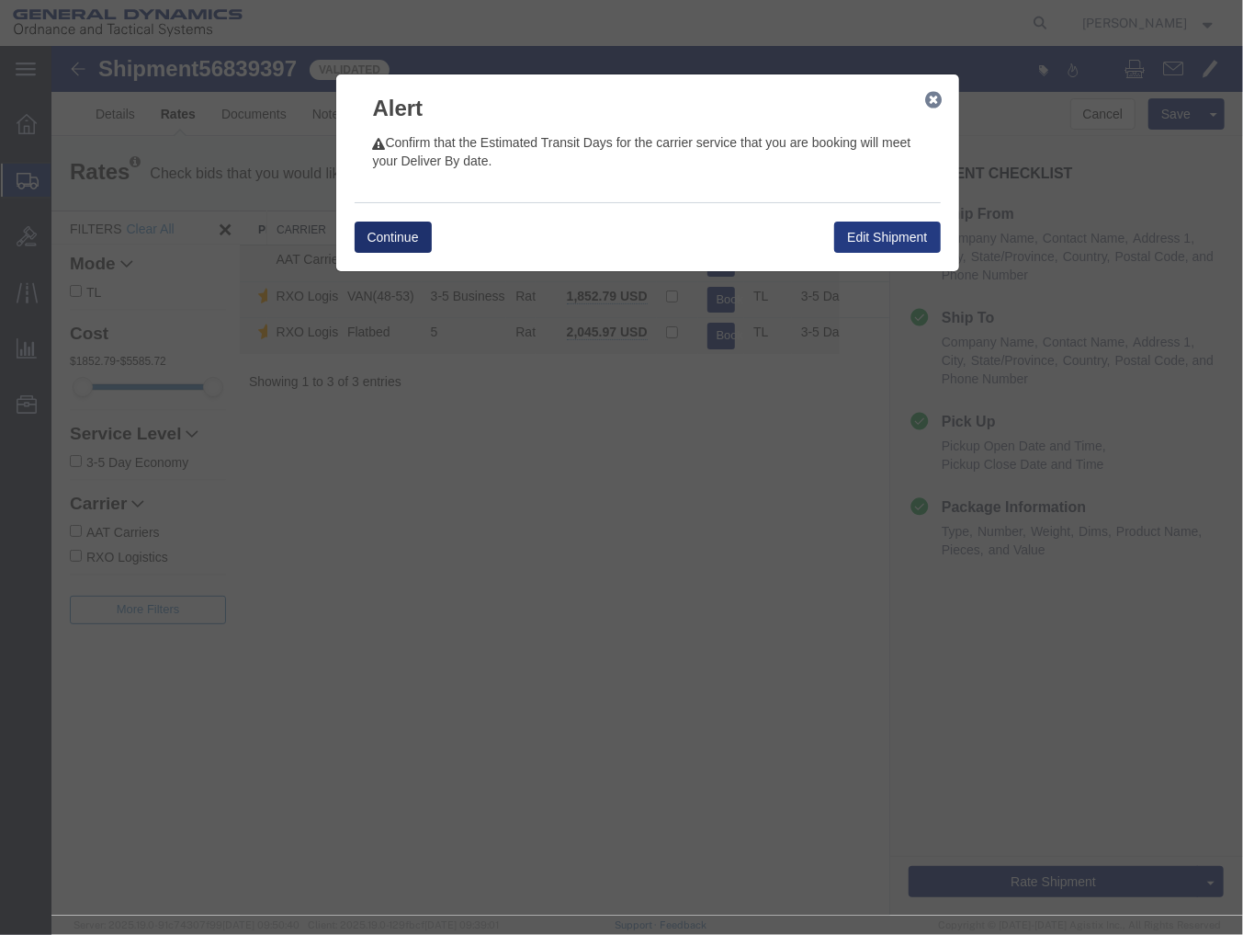
click at [382, 233] on button "Continue" at bounding box center [392, 236] width 77 height 31
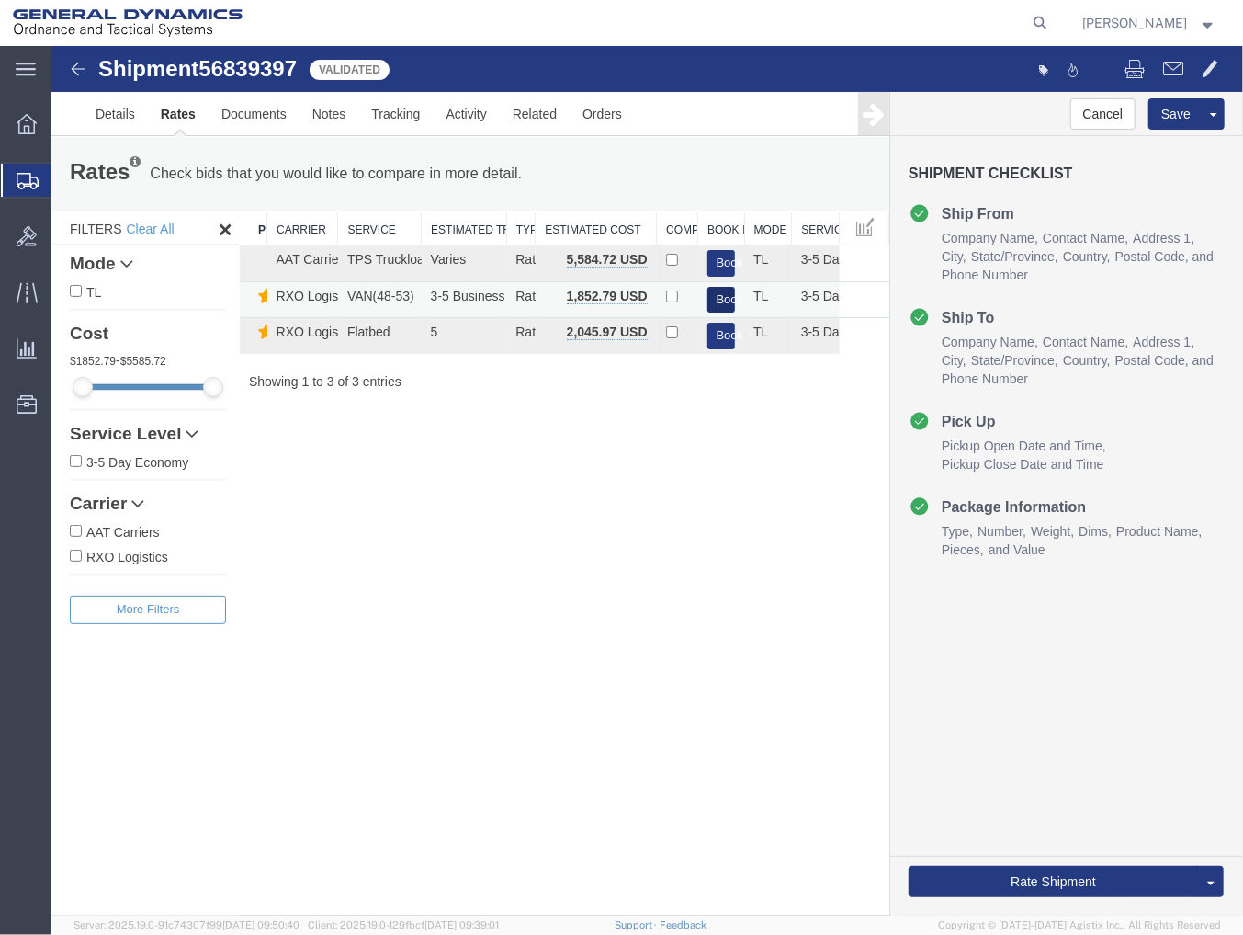
click at [718, 295] on button "Book" at bounding box center [721, 299] width 28 height 27
